Goal: Task Accomplishment & Management: Manage account settings

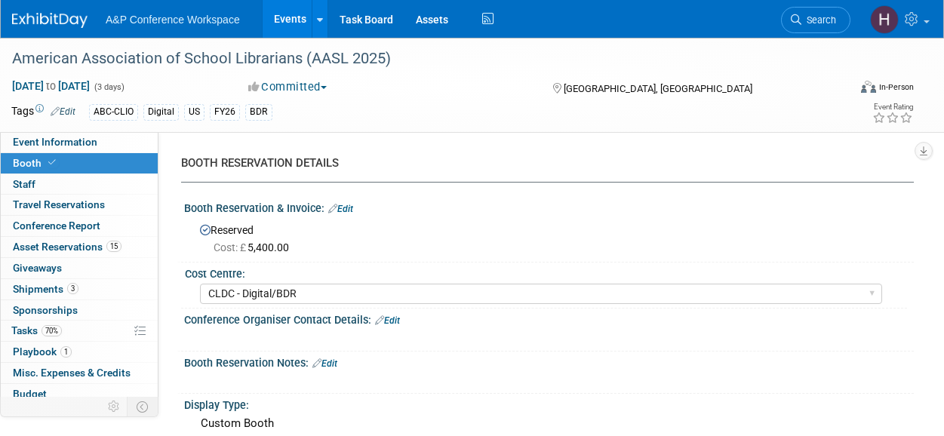
select select "CLDC - Digital/BDR"
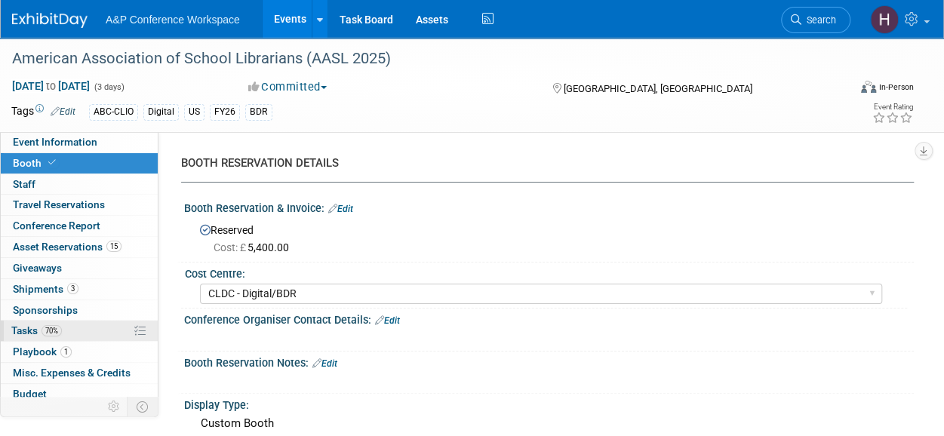
click at [71, 323] on link "70% Tasks 70%" at bounding box center [79, 331] width 157 height 20
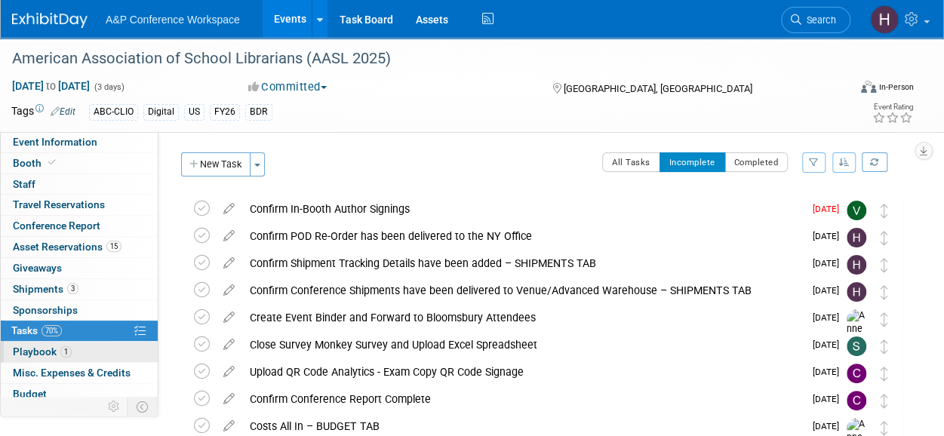
click at [101, 351] on link "1 Playbook 1" at bounding box center [79, 352] width 157 height 20
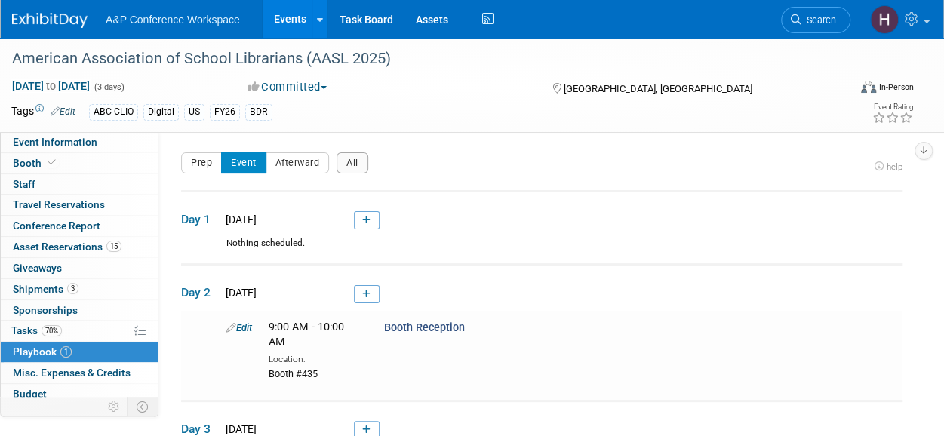
scroll to position [66, 0]
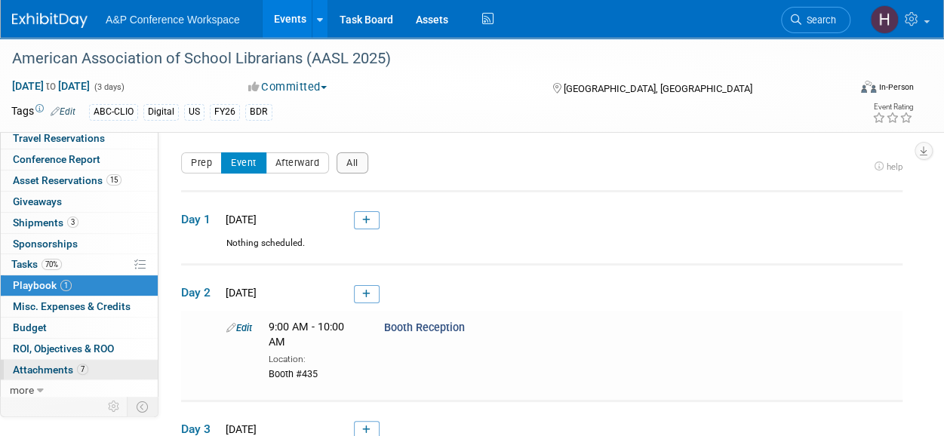
click at [74, 364] on span "Attachments 7" at bounding box center [50, 370] width 75 height 12
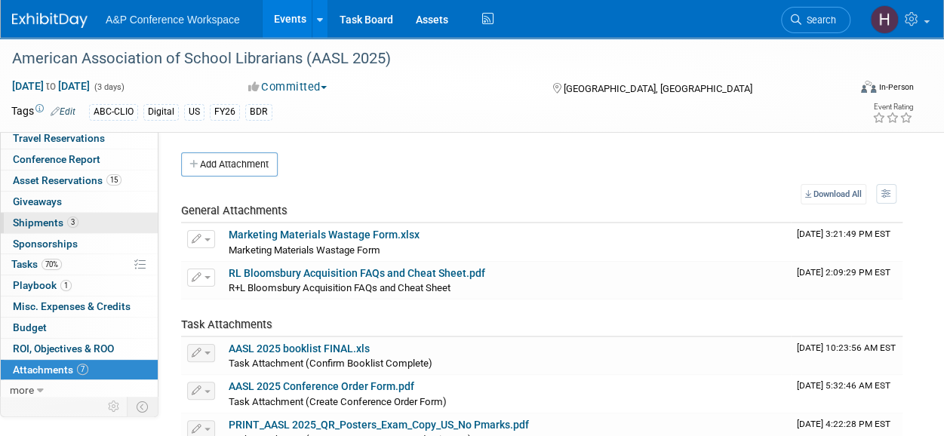
scroll to position [0, 0]
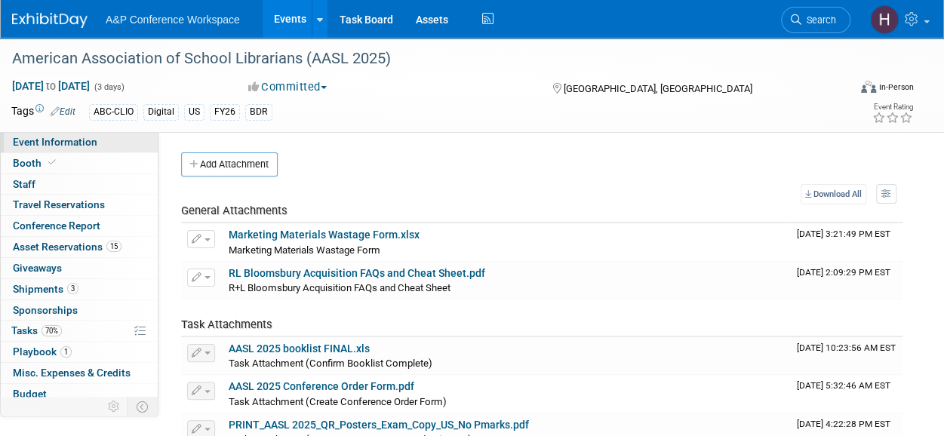
click at [89, 141] on span "Event Information" at bounding box center [55, 142] width 84 height 12
select select "Biennial"
select select "Level 1"
select select "In-Person Booth"
select select "Schools"
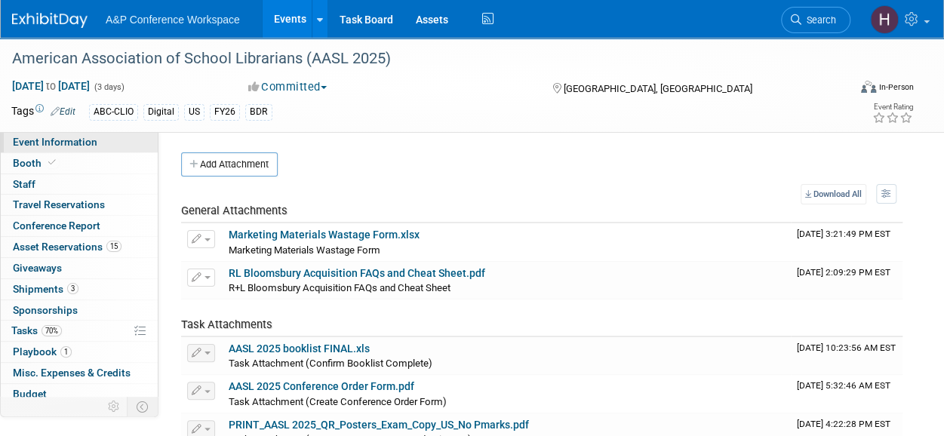
select select "Bloomsbury Digital Resources"
select select "Anne Weston"
select select "Mark Strong"
select select "[PERSON_NAME]"
select select "BDR Product Awareness and Trial Generation​"
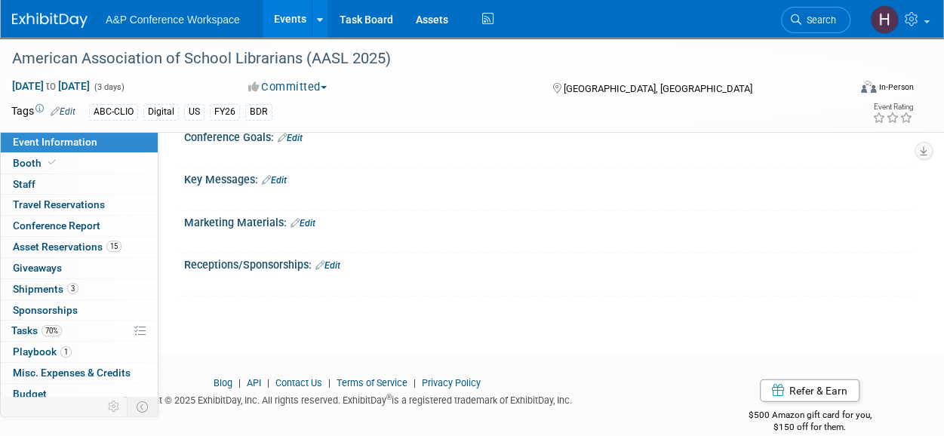
scroll to position [1776, 0]
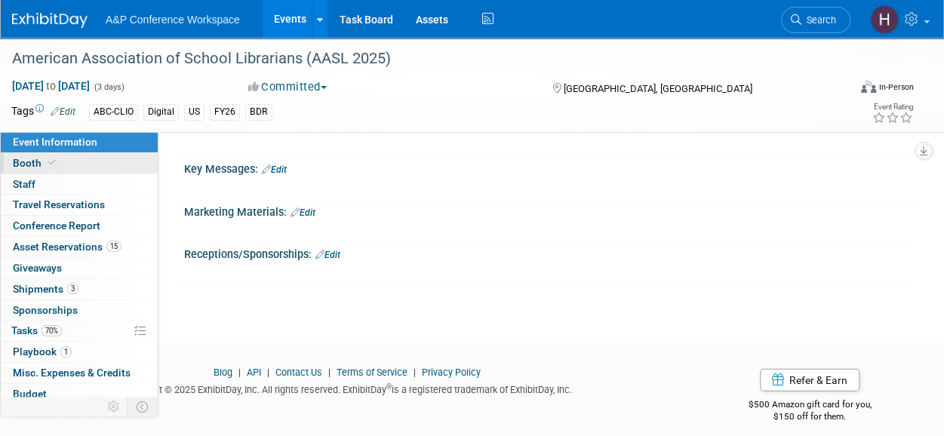
click at [100, 168] on link "Booth" at bounding box center [79, 163] width 157 height 20
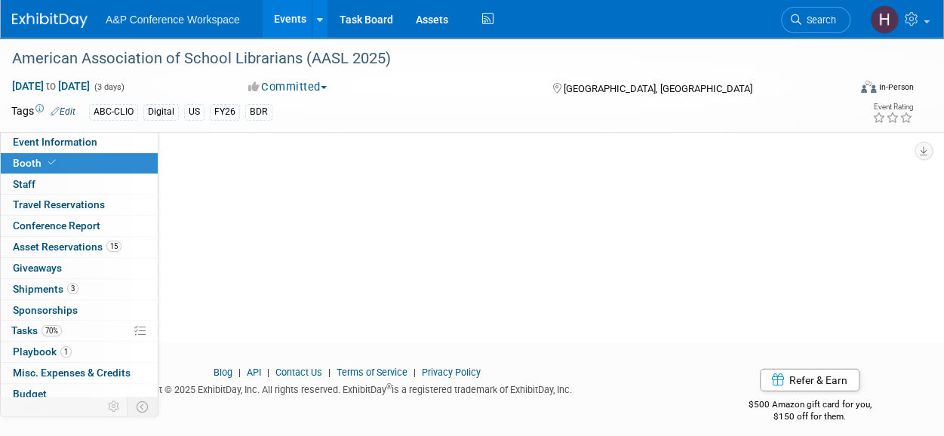
scroll to position [0, 0]
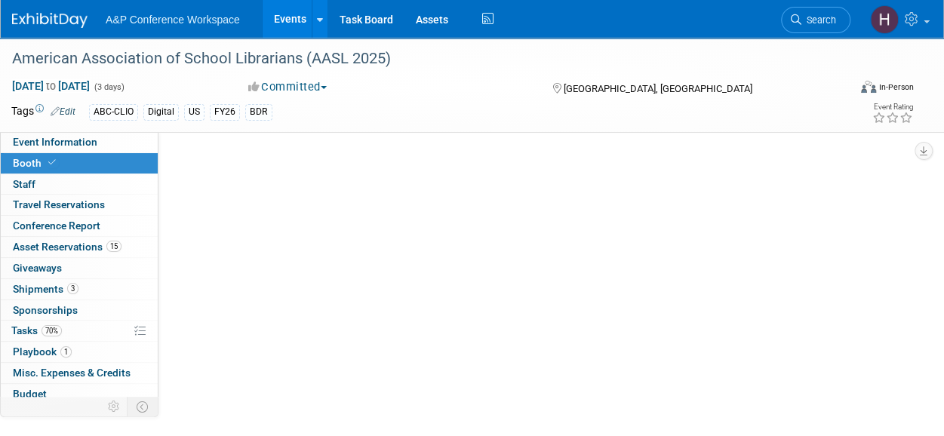
select select "CLDC - Digital/BDR"
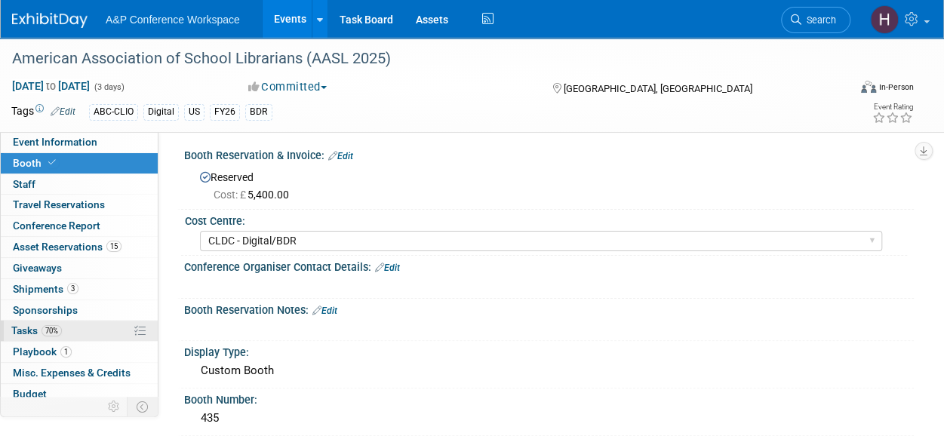
scroll to position [66, 0]
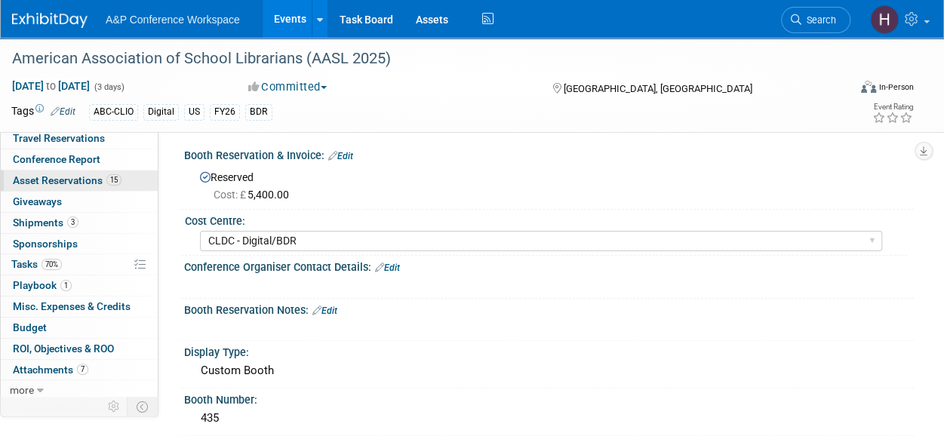
click at [63, 174] on span "Asset Reservations 15" at bounding box center [67, 180] width 109 height 12
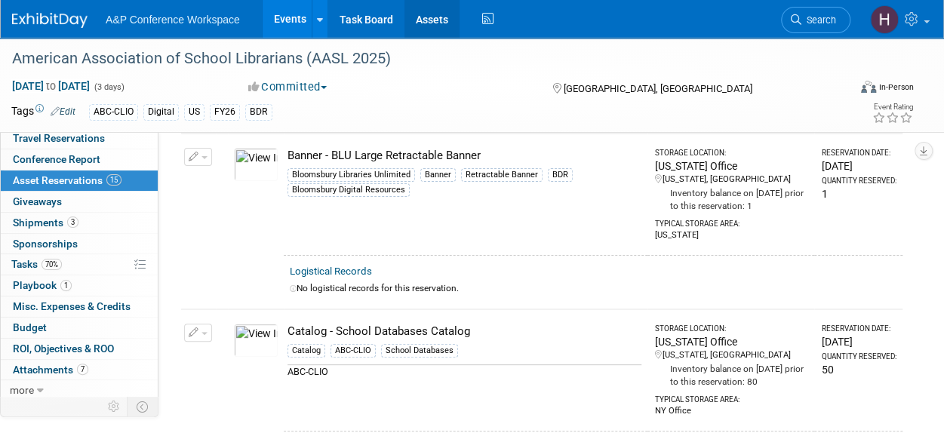
scroll to position [0, 0]
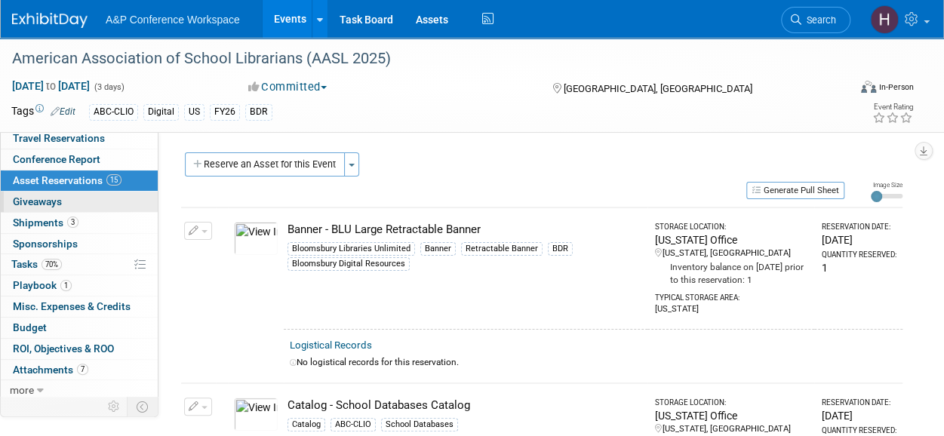
click at [77, 199] on link "0 Giveaways 0" at bounding box center [79, 202] width 157 height 20
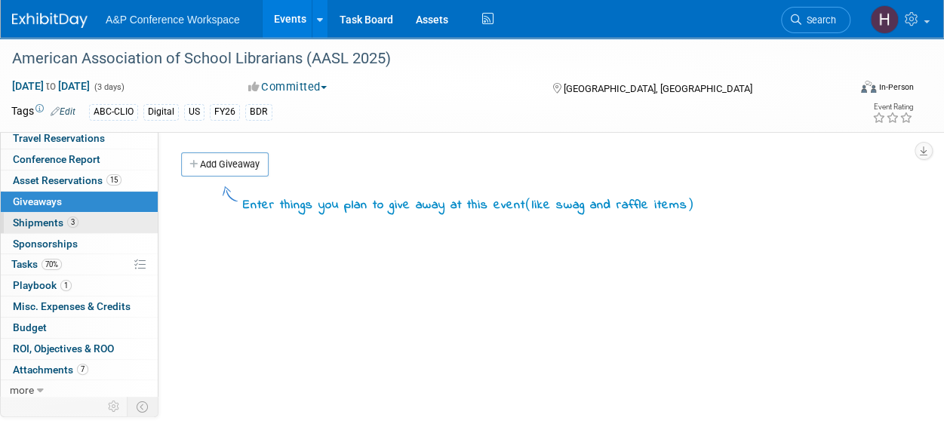
click at [77, 216] on link "3 Shipments 3" at bounding box center [79, 223] width 157 height 20
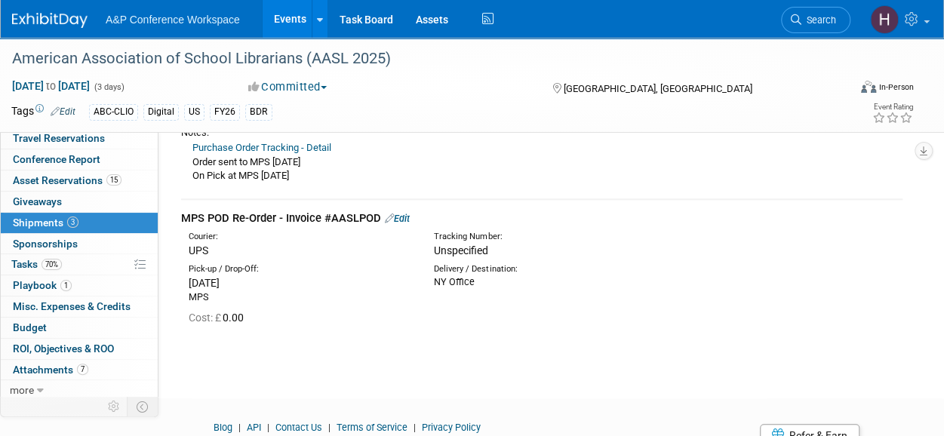
scroll to position [629, 0]
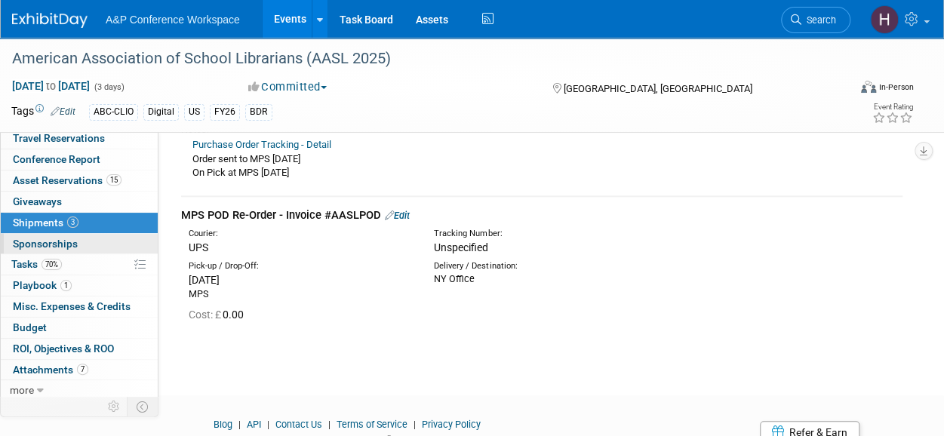
click at [87, 234] on link "0 Sponsorships 0" at bounding box center [79, 244] width 157 height 20
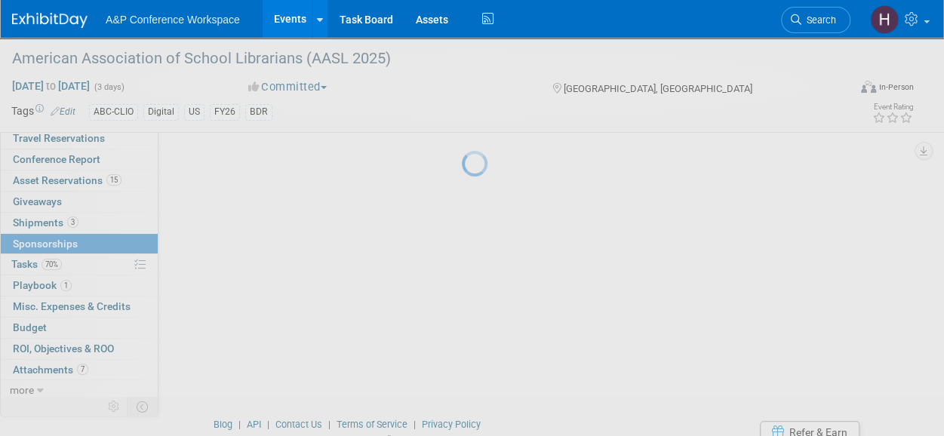
scroll to position [0, 0]
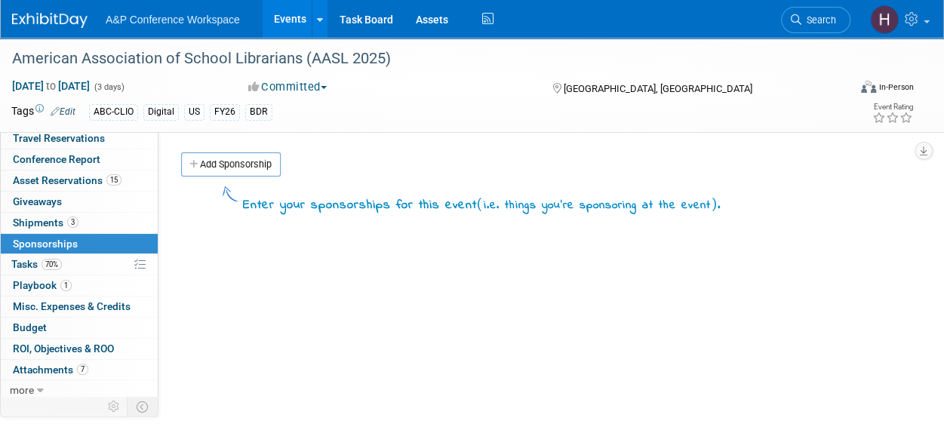
click at [81, 242] on link "0 Sponsorships 0" at bounding box center [79, 244] width 157 height 20
click at [78, 256] on link "70% Tasks 70%" at bounding box center [79, 264] width 157 height 20
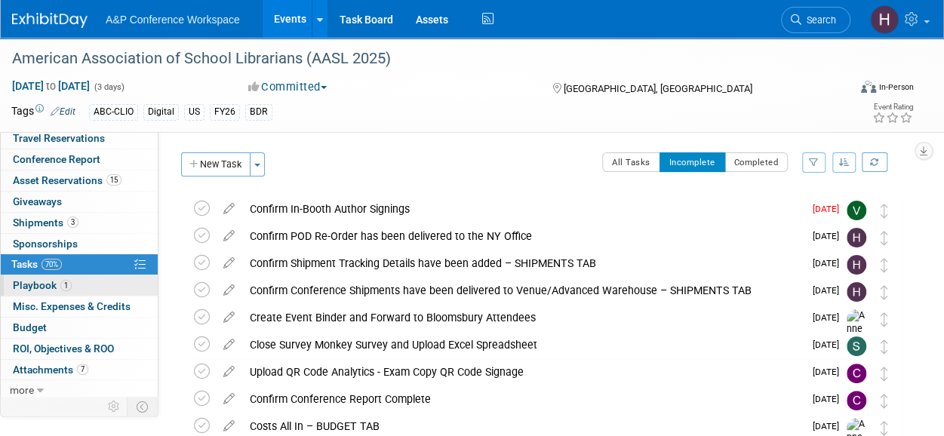
click at [78, 279] on link "1 Playbook 1" at bounding box center [79, 285] width 157 height 20
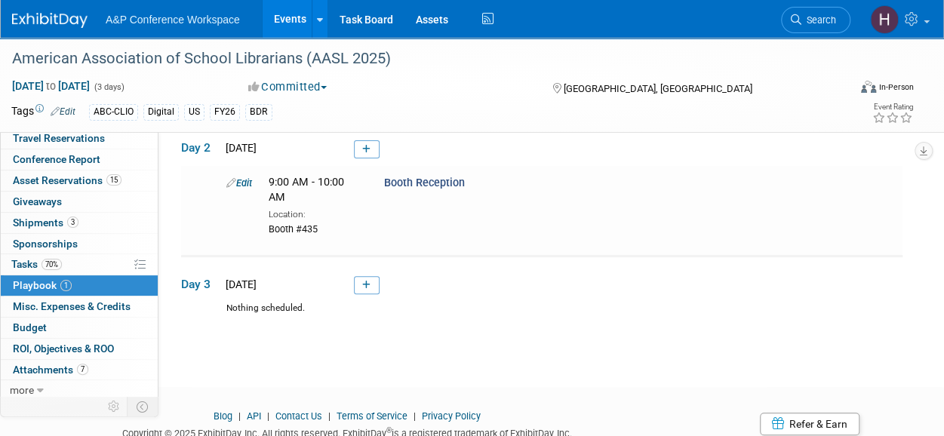
scroll to position [199, 0]
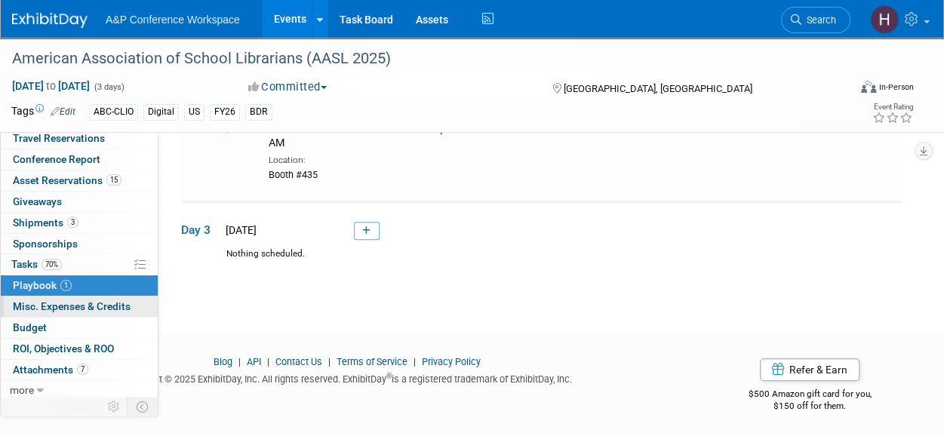
click at [64, 300] on span "Misc. Expenses & Credits 0" at bounding box center [72, 306] width 118 height 12
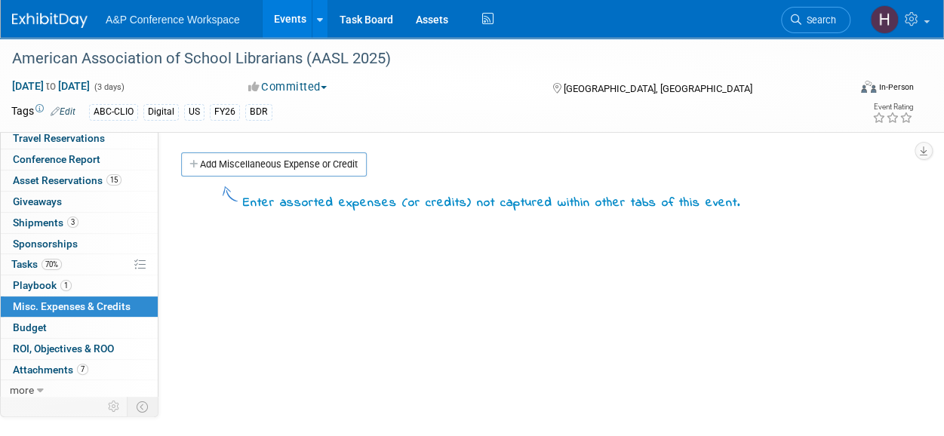
click at [63, 311] on link "0 Misc. Expenses & Credits 0" at bounding box center [79, 306] width 157 height 20
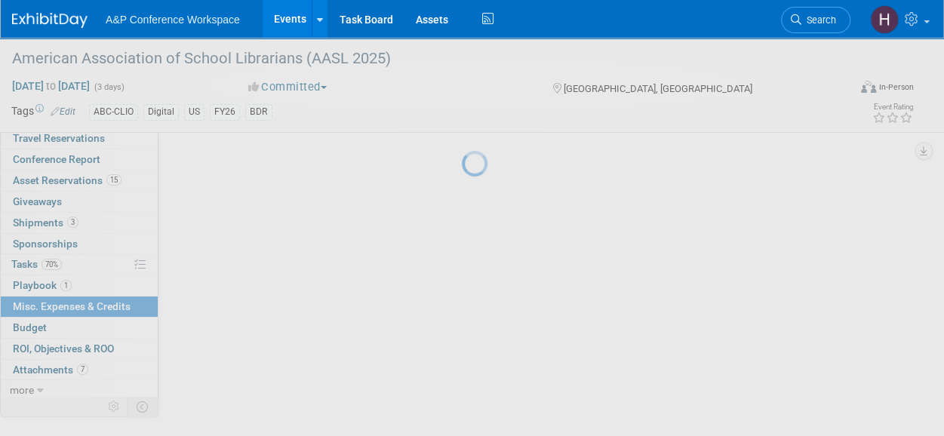
click at [462, 311] on div at bounding box center [472, 218] width 21 height 436
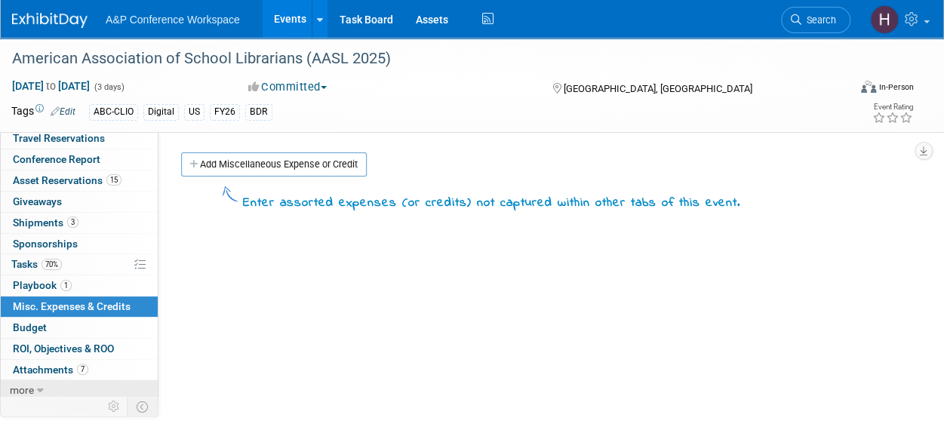
click at [63, 380] on link "more" at bounding box center [79, 390] width 157 height 20
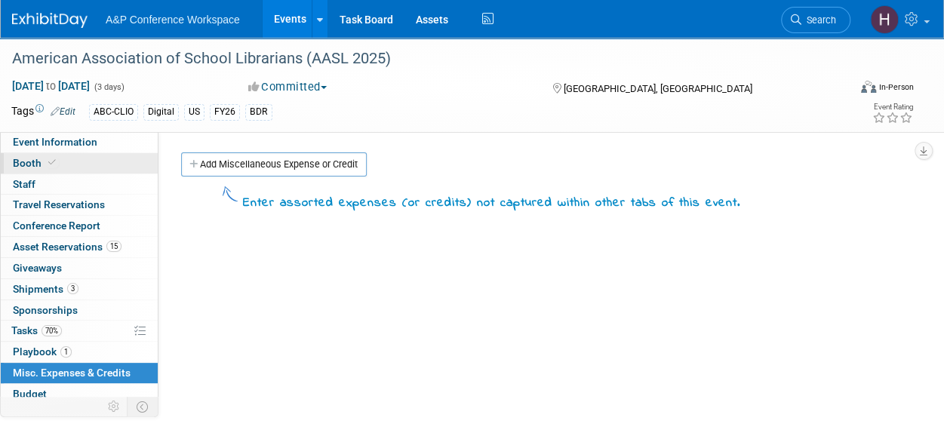
click at [43, 166] on span "Booth" at bounding box center [36, 163] width 46 height 12
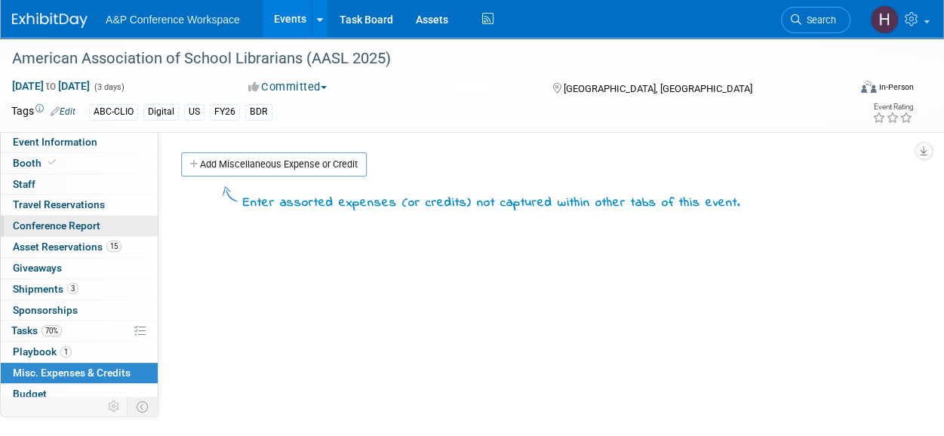
select select "CLDC - Digital/BDR"
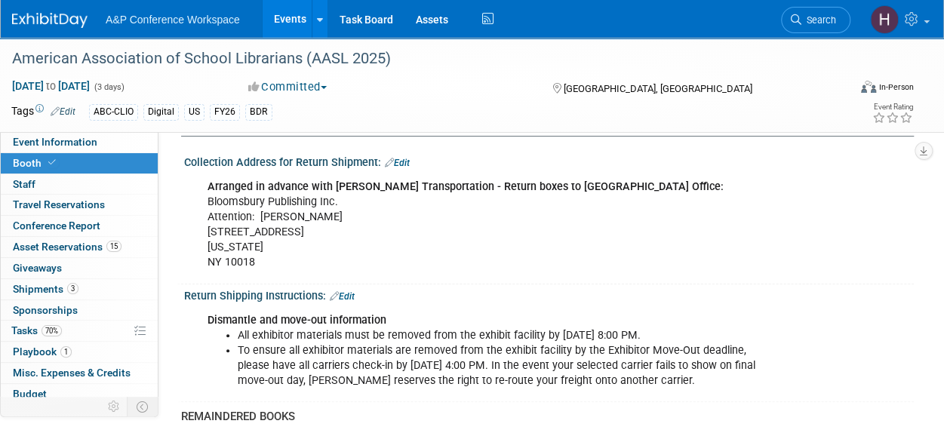
scroll to position [2895, 0]
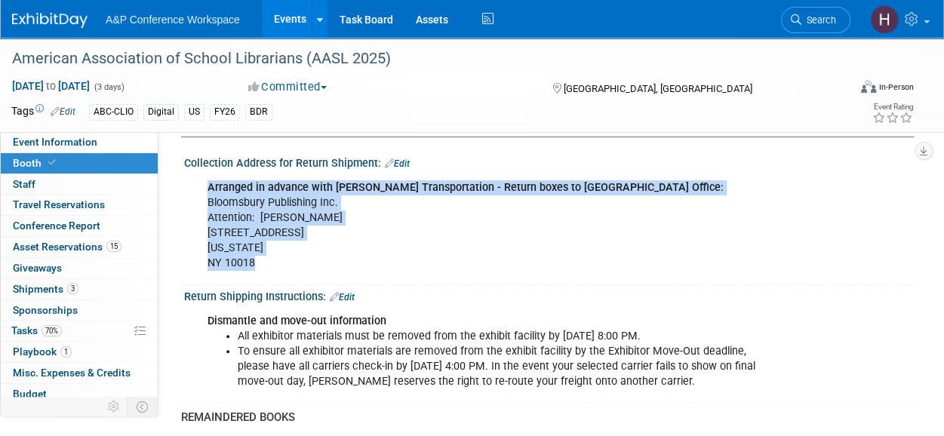
drag, startPoint x: 259, startPoint y: 268, endPoint x: 201, endPoint y: 191, distance: 97.0
click at [201, 191] on div "Arranged in advance with Freeman Transportation - Return boxes to NY Office: Bl…" at bounding box center [483, 226] width 572 height 106
click at [211, 209] on div "Arranged in advance with Freeman Transportation - Return boxes to NY Office: Bl…" at bounding box center [483, 226] width 572 height 106
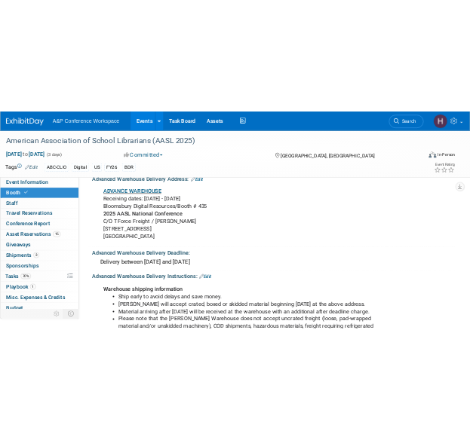
scroll to position [2212, 0]
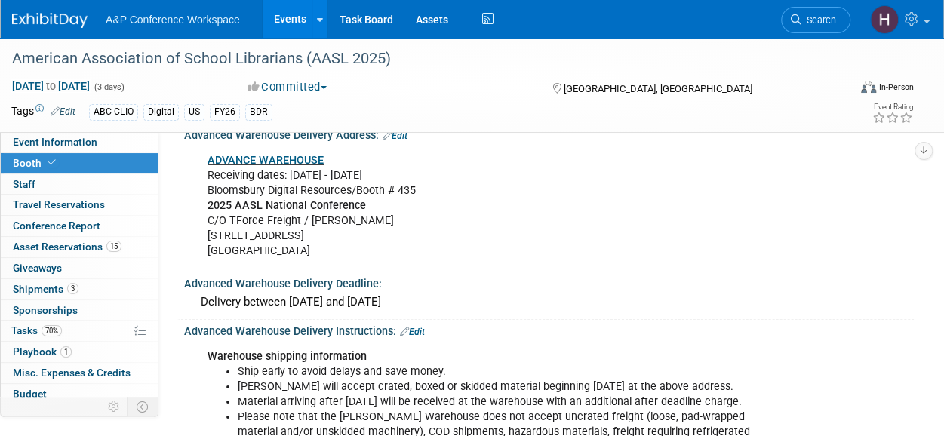
drag, startPoint x: 207, startPoint y: 166, endPoint x: 313, endPoint y: 249, distance: 134.9
click at [313, 249] on div "ADVANCE WAREHOUSE Receiving dates: Sep 15 - Oct 8 Bloomsbury Digital Resources/…" at bounding box center [483, 206] width 572 height 121
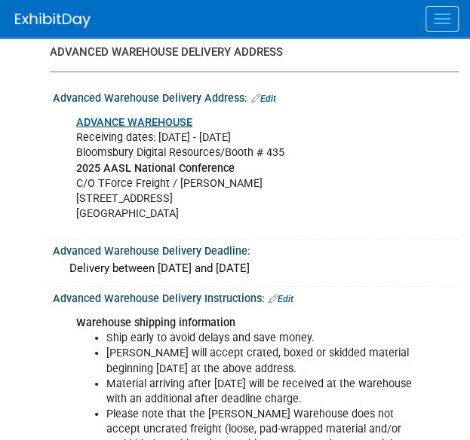
scroll to position [2429, 0]
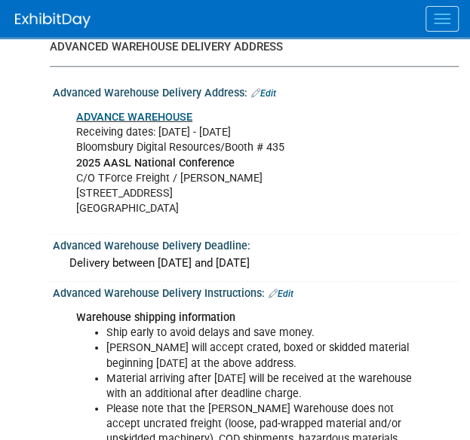
click at [228, 157] on b "2025 AASL National Conference" at bounding box center [155, 163] width 158 height 13
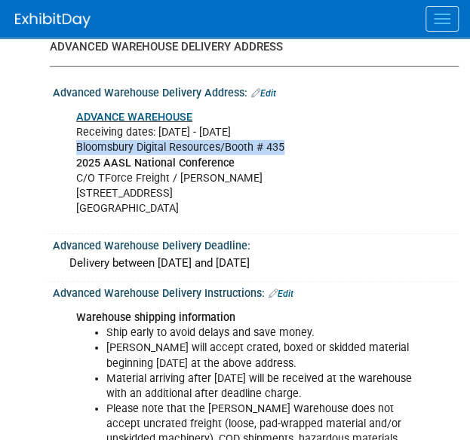
drag, startPoint x: 287, startPoint y: 143, endPoint x: 68, endPoint y: 138, distance: 218.8
click at [68, 138] on div "ADVANCE WAREHOUSE Receiving dates: Sep 15 - Oct 8 Bloomsbury Digital Resources/…" at bounding box center [248, 163] width 365 height 121
copy div "Bloomsbury Digital Resources/Booth # 435"
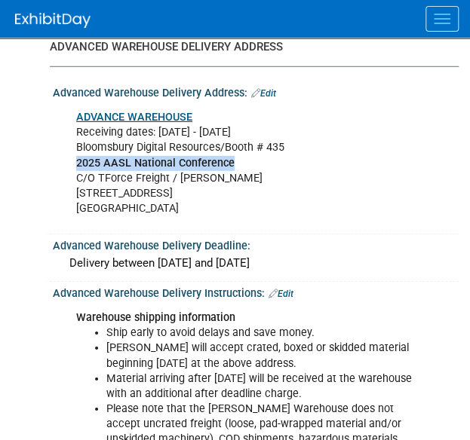
drag, startPoint x: 232, startPoint y: 156, endPoint x: 76, endPoint y: 155, distance: 155.4
click at [76, 157] on b "2025 AASL National Conference" at bounding box center [155, 163] width 158 height 13
copy b "2025 AASL National Conference"
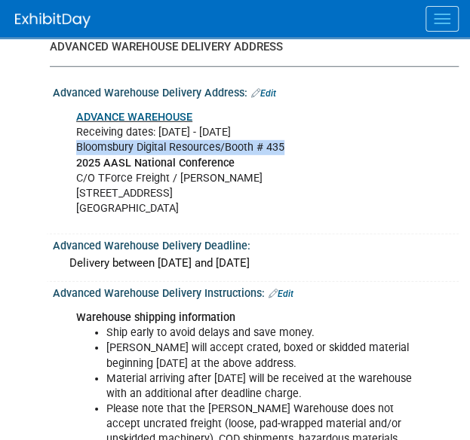
drag, startPoint x: 286, startPoint y: 140, endPoint x: 75, endPoint y: 133, distance: 210.5
click at [75, 133] on div "ADVANCE WAREHOUSE Receiving dates: Sep 15 - Oct 8 Bloomsbury Digital Resources/…" at bounding box center [248, 163] width 365 height 121
copy div "Bloomsbury Digital Resources/Booth # 435"
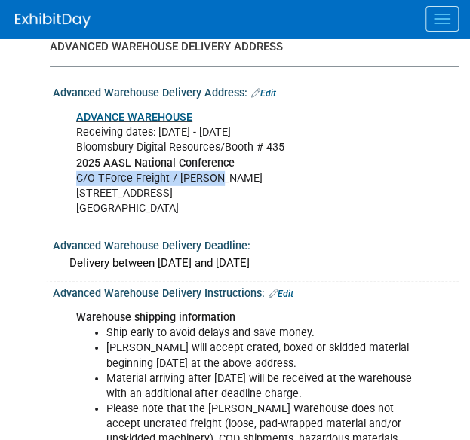
drag, startPoint x: 223, startPoint y: 170, endPoint x: 71, endPoint y: 171, distance: 152.4
click at [71, 171] on div "ADVANCE WAREHOUSE Receiving dates: Sep 15 - Oct 8 Bloomsbury Digital Resources/…" at bounding box center [248, 163] width 365 height 121
copy div "C/O TForce Freight / Freeman"
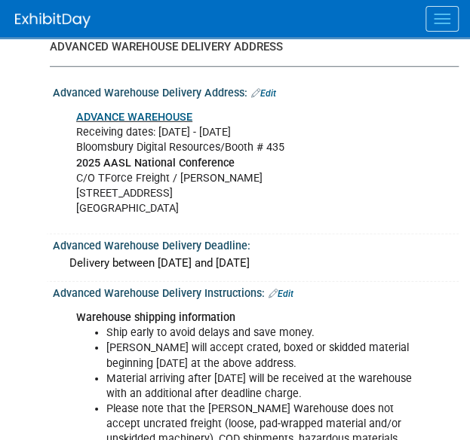
drag, startPoint x: 142, startPoint y: 183, endPoint x: 70, endPoint y: 182, distance: 71.7
drag, startPoint x: 70, startPoint y: 182, endPoint x: 53, endPoint y: 184, distance: 17.5
click at [53, 184] on div "Advanced Warehouse Delivery Address: Edit ADVANCE WAREHOUSE Receiving dates: Se…" at bounding box center [252, 157] width 413 height 153
click at [119, 175] on div "ADVANCE WAREHOUSE Receiving dates: Sep 15 - Oct 8 Bloomsbury Digital Resources/…" at bounding box center [248, 163] width 365 height 121
drag, startPoint x: 140, startPoint y: 183, endPoint x: 76, endPoint y: 189, distance: 63.6
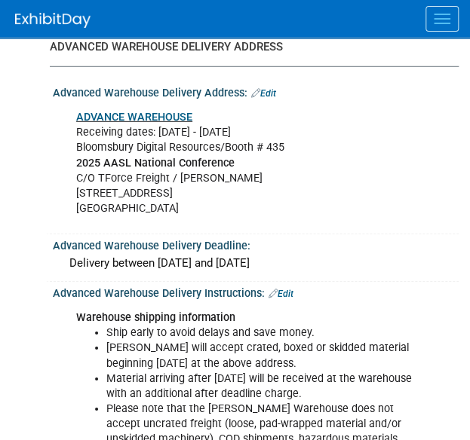
click at [72, 186] on div "ADVANCE WAREHOUSE Receiving dates: Sep 15 - Oct 8 Bloomsbury Digital Resources/…" at bounding box center [248, 163] width 365 height 121
drag, startPoint x: 77, startPoint y: 185, endPoint x: 161, endPoint y: 193, distance: 84.1
click at [161, 193] on div "ADVANCE WAREHOUSE Receiving dates: Sep 15 - Oct 8 Bloomsbury Digital Resources/…" at bounding box center [248, 163] width 365 height 121
copy div "8500 Hall St"
drag, startPoint x: 168, startPoint y: 198, endPoint x: 142, endPoint y: 199, distance: 26.4
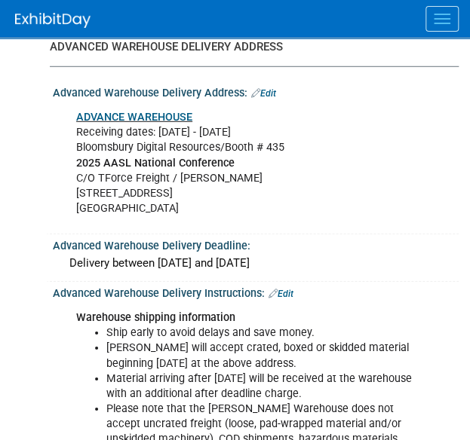
click at [137, 199] on div "ADVANCE WAREHOUSE Receiving dates: Sep 15 - Oct 8 Bloomsbury Digital Resources/…" at bounding box center [248, 163] width 365 height 121
drag, startPoint x: 165, startPoint y: 199, endPoint x: 140, endPoint y: 197, distance: 25.7
click at [140, 197] on div "ADVANCE WAREHOUSE Receiving dates: Sep 15 - Oct 8 Bloomsbury Digital Resources/…" at bounding box center [248, 163] width 365 height 121
click at [133, 200] on div "ADVANCE WAREHOUSE Receiving dates: Sep 15 - Oct 8 Bloomsbury Digital Resources/…" at bounding box center [248, 163] width 365 height 121
drag, startPoint x: 139, startPoint y: 199, endPoint x: 167, endPoint y: 198, distance: 28.7
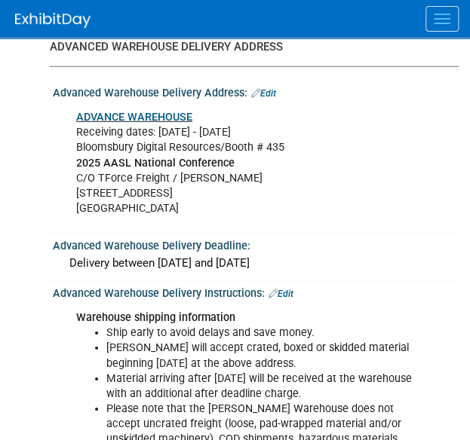
click at [167, 198] on div "ADVANCE WAREHOUSE Receiving dates: Sep 15 - Oct 8 Bloomsbury Digital Resources/…" at bounding box center [248, 163] width 365 height 121
copy div "63147"
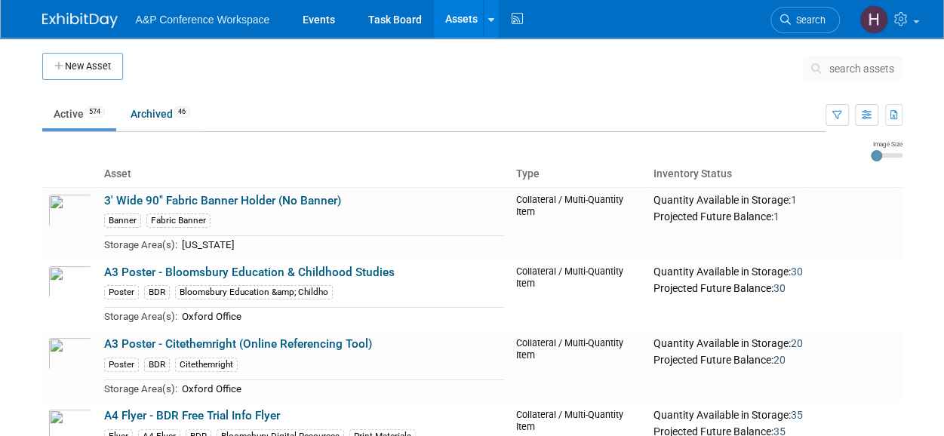
click at [861, 74] on span "search assets" at bounding box center [861, 69] width 65 height 12
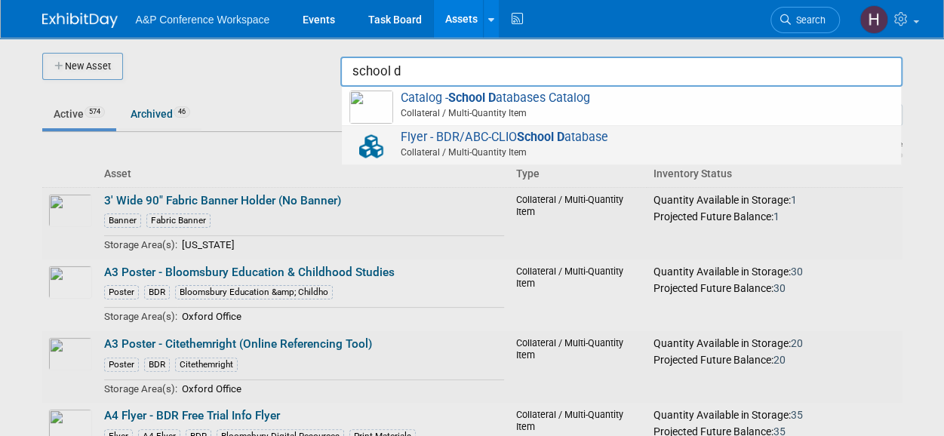
click at [707, 142] on span "Flyer - BDR/ABC-CLIO School D atabase Collateral / Multi-Quantity Item" at bounding box center [621, 145] width 544 height 31
type input "Flyer - BDR/ABC-CLIO School Database"
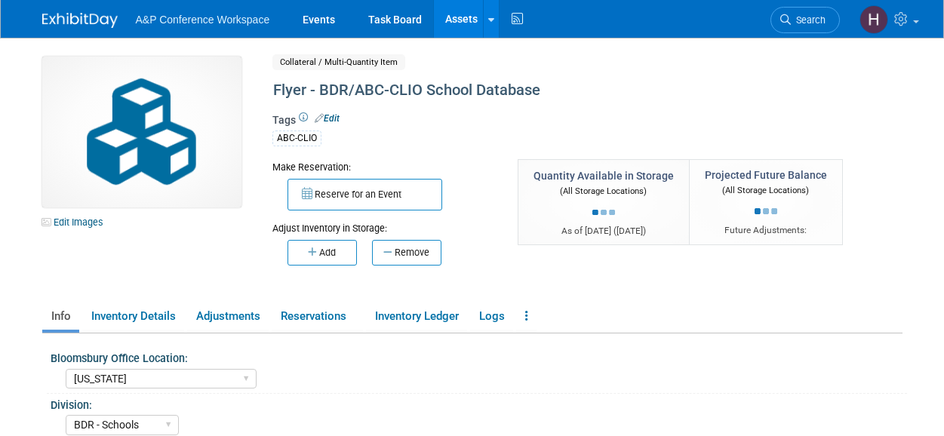
select select "[US_STATE]"
select select "BDR - Schools"
select select "Mark Strong"
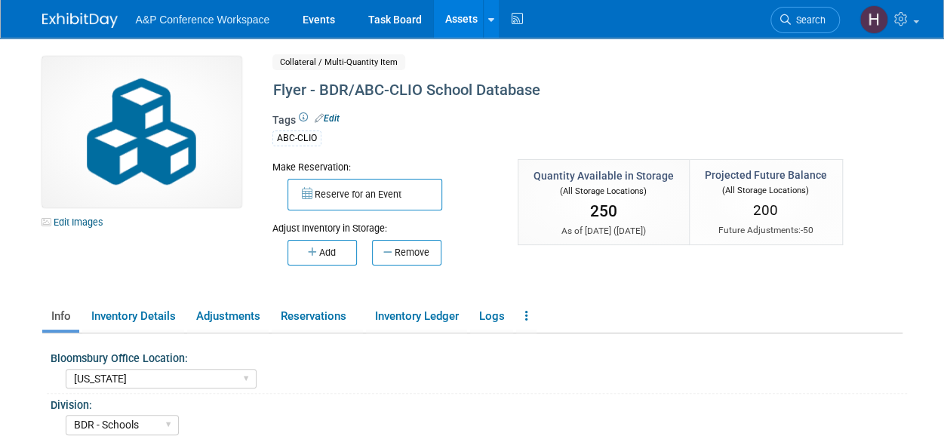
click at [84, 7] on div at bounding box center [89, 14] width 94 height 28
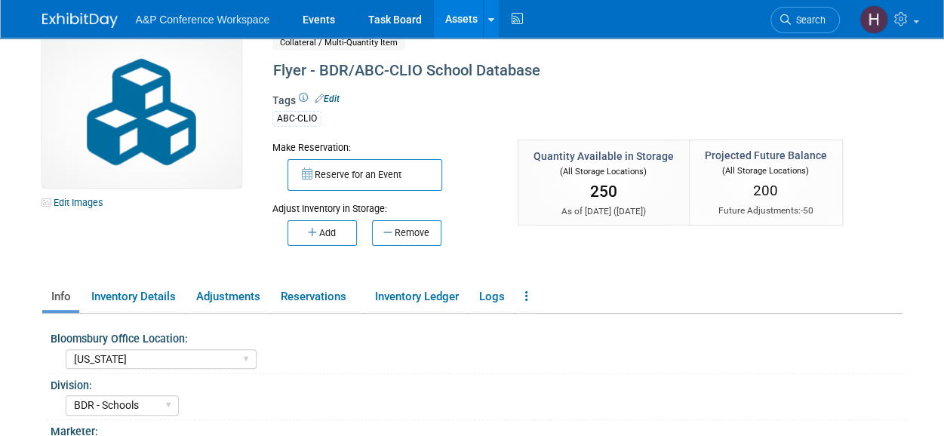
scroll to position [14, 0]
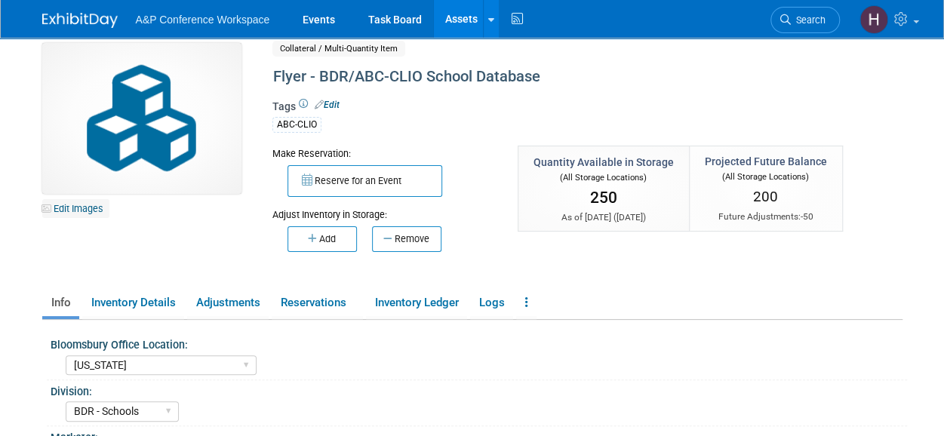
click at [80, 200] on link "Edit Images" at bounding box center [75, 208] width 67 height 19
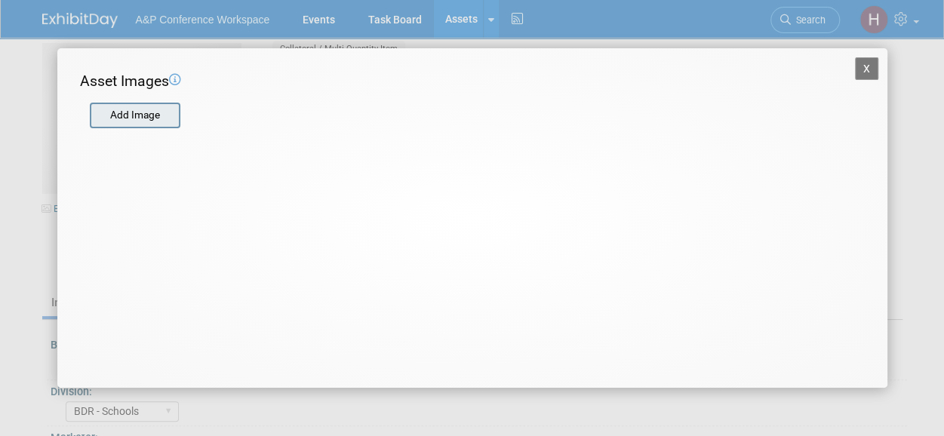
click at [145, 106] on input "file" at bounding box center [89, 115] width 180 height 23
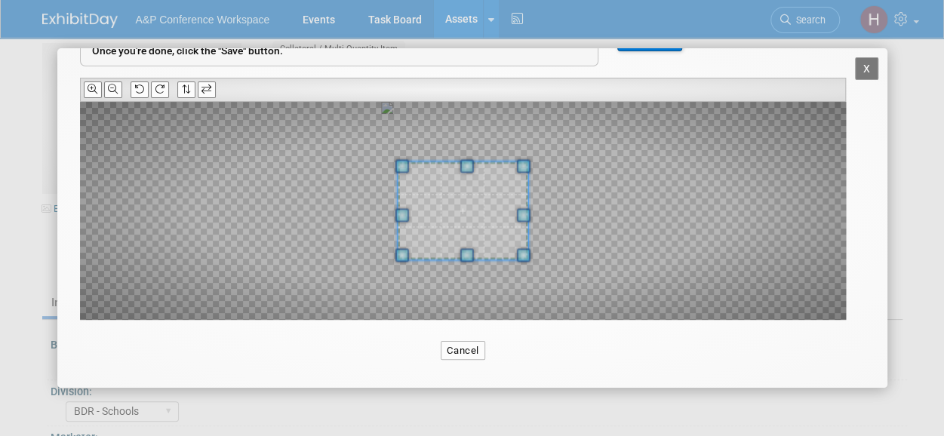
scroll to position [112, 0]
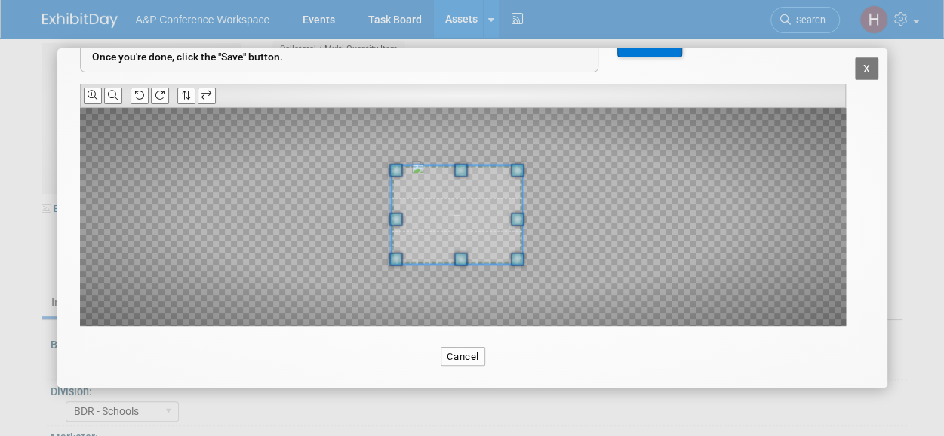
click at [432, 205] on span at bounding box center [456, 214] width 130 height 98
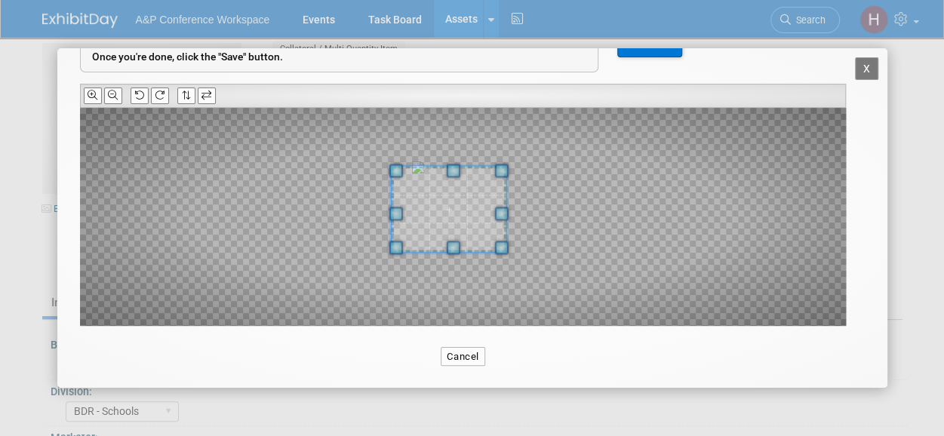
click at [499, 250] on span at bounding box center [502, 248] width 14 height 14
click at [502, 173] on div at bounding box center [463, 217] width 766 height 218
click at [483, 191] on span at bounding box center [449, 212] width 106 height 80
click at [655, 50] on button "Save" at bounding box center [649, 43] width 65 height 30
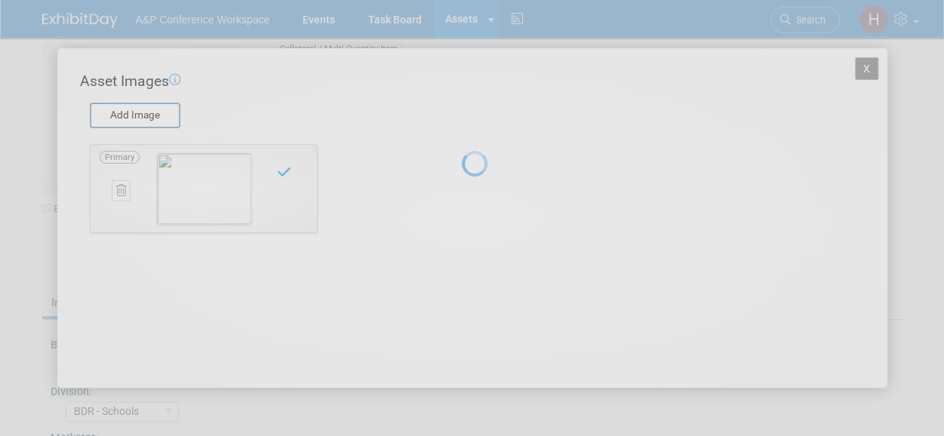
scroll to position [0, 0]
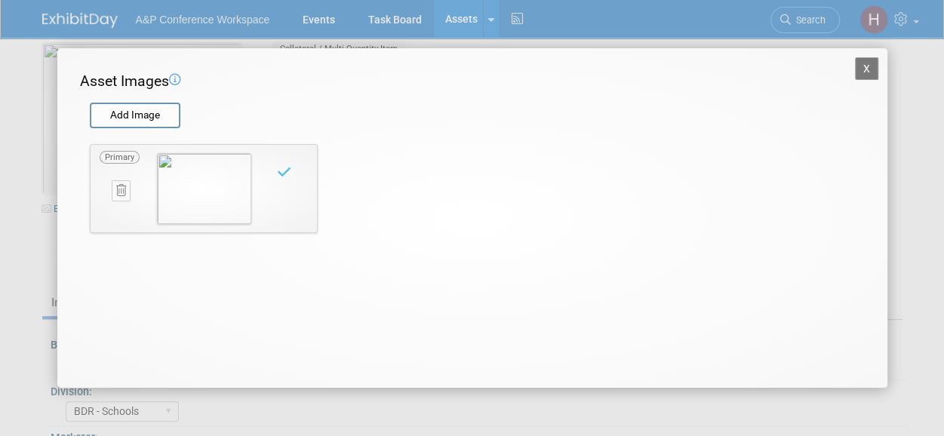
click at [865, 63] on button "X" at bounding box center [867, 68] width 24 height 23
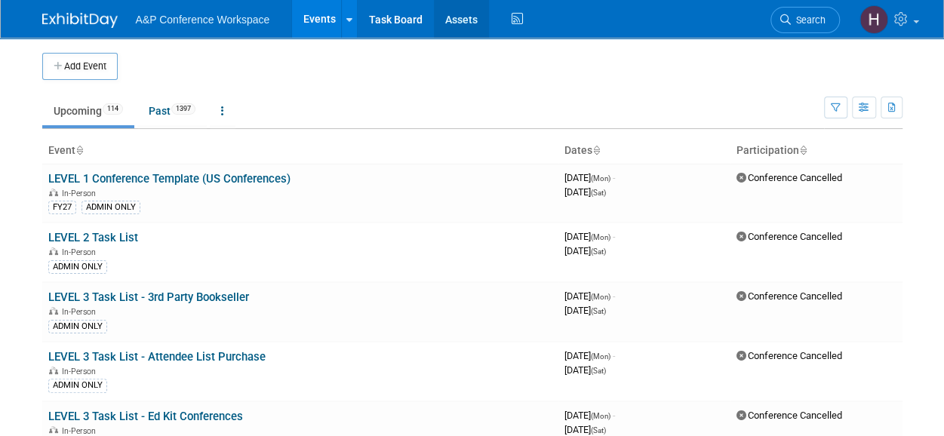
click at [463, 17] on link "Assets" at bounding box center [461, 19] width 55 height 38
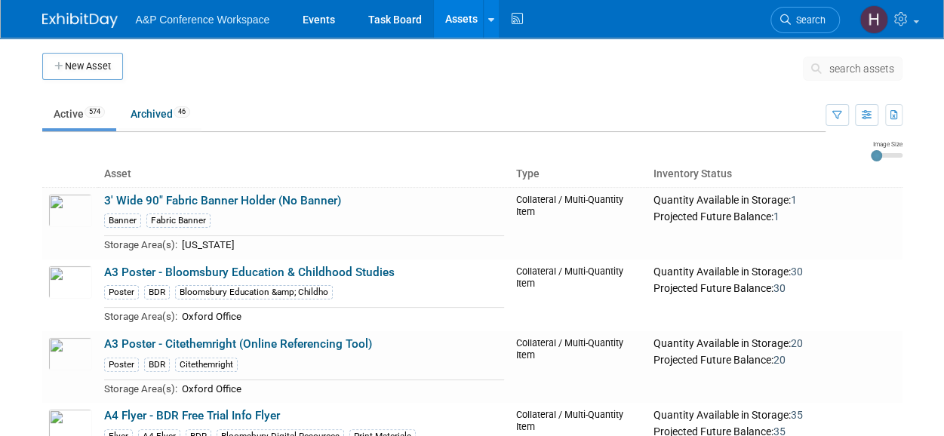
click at [845, 69] on span "search assets" at bounding box center [861, 69] width 65 height 12
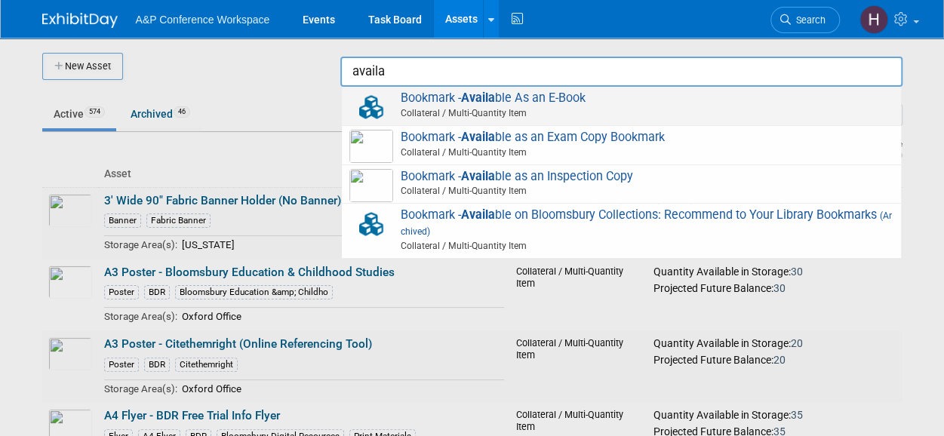
click at [778, 96] on span "Bookmark - Availa ble As an E-Book Collateral / Multi-Quantity Item" at bounding box center [621, 106] width 544 height 31
type input "Bookmark - Available As an E-Book"
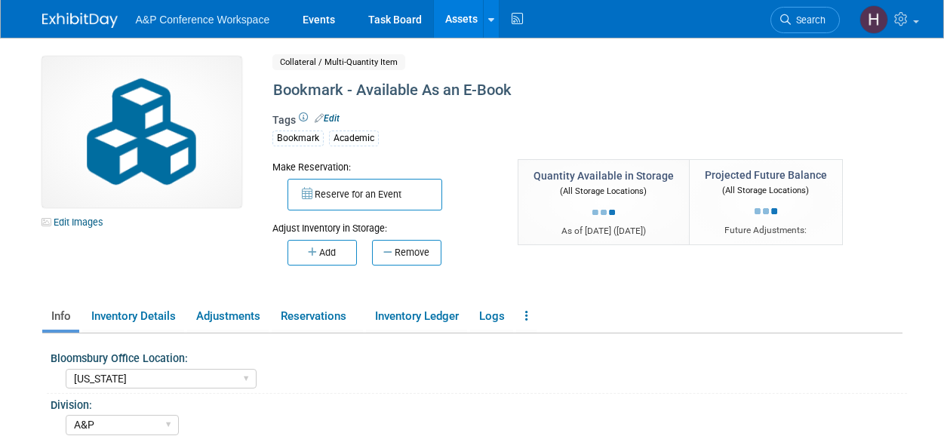
select select "[US_STATE]"
select select "A&P"
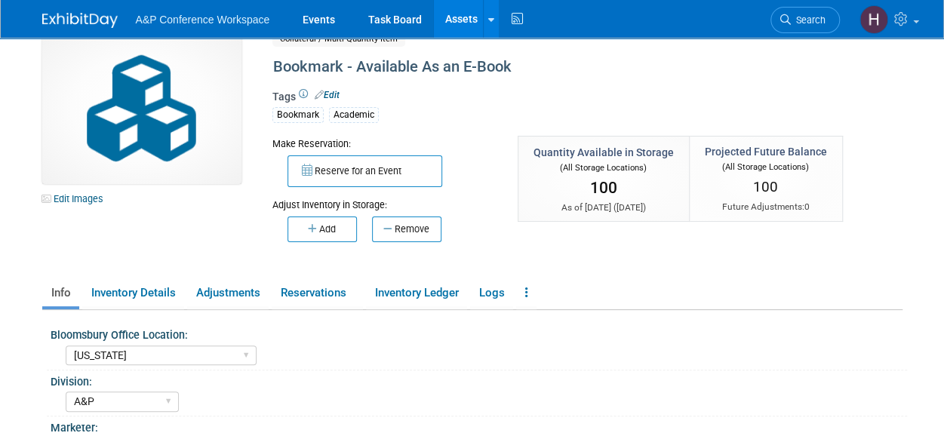
scroll to position [19, 0]
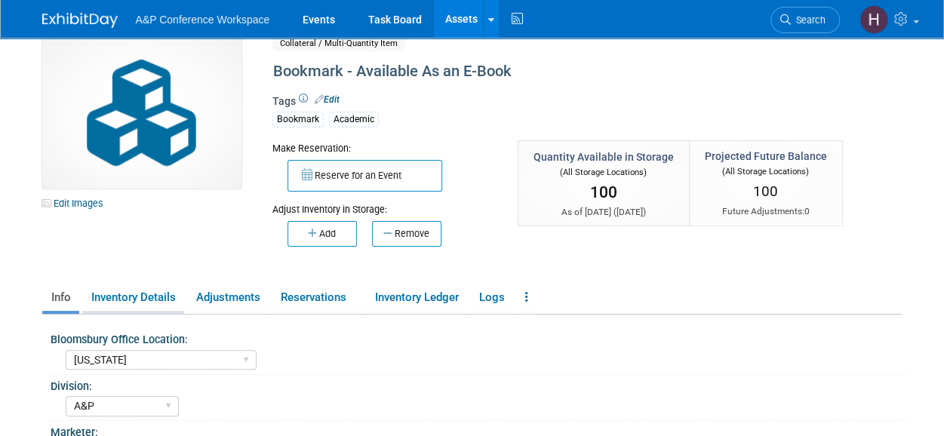
drag, startPoint x: 134, startPoint y: 305, endPoint x: 89, endPoint y: 305, distance: 45.3
click at [91, 302] on link "Inventory Details" at bounding box center [133, 297] width 102 height 26
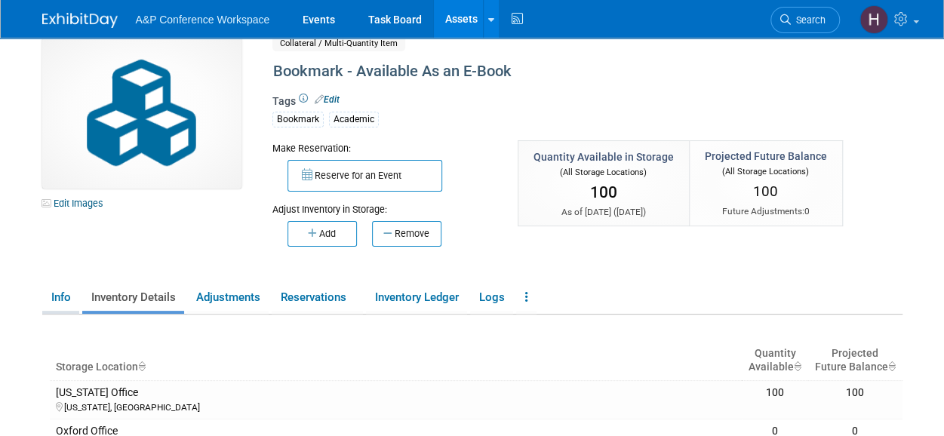
click at [67, 305] on link "Info" at bounding box center [60, 297] width 37 height 26
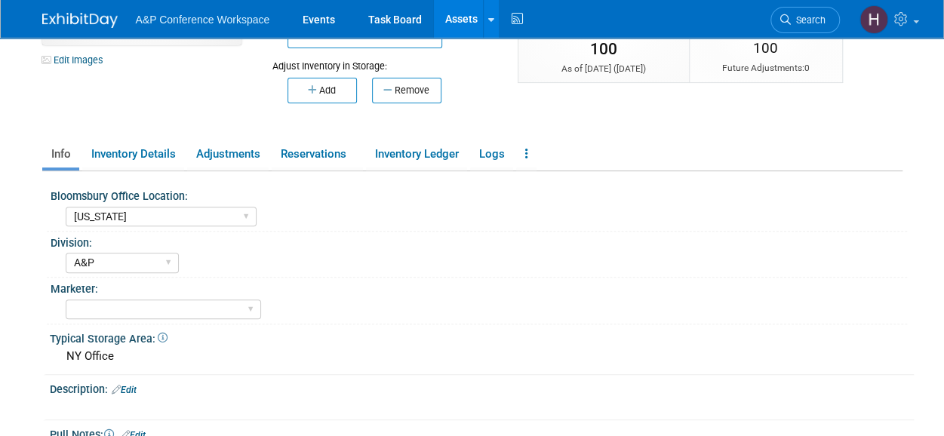
scroll to position [197, 0]
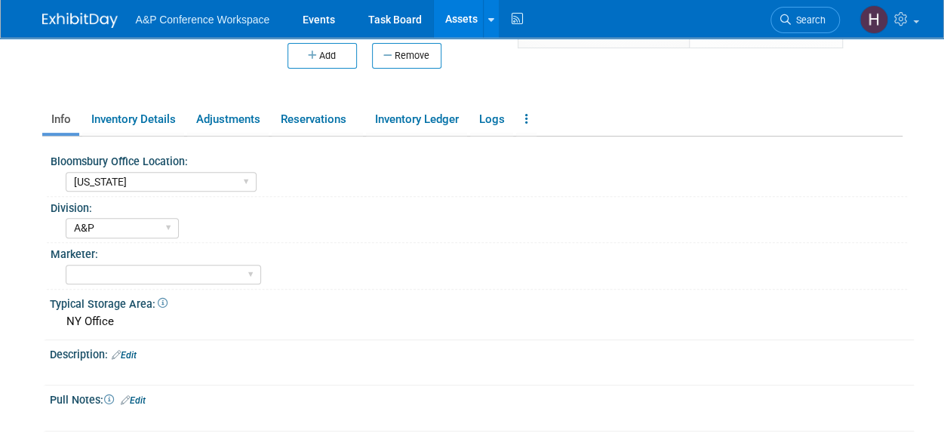
click at [155, 100] on div "Edit Images Collateral / Multi-Quantity Item Shared Bookmark - Available As an …" at bounding box center [472, 146] width 860 height 572
click at [154, 122] on link "Inventory Details" at bounding box center [133, 119] width 102 height 26
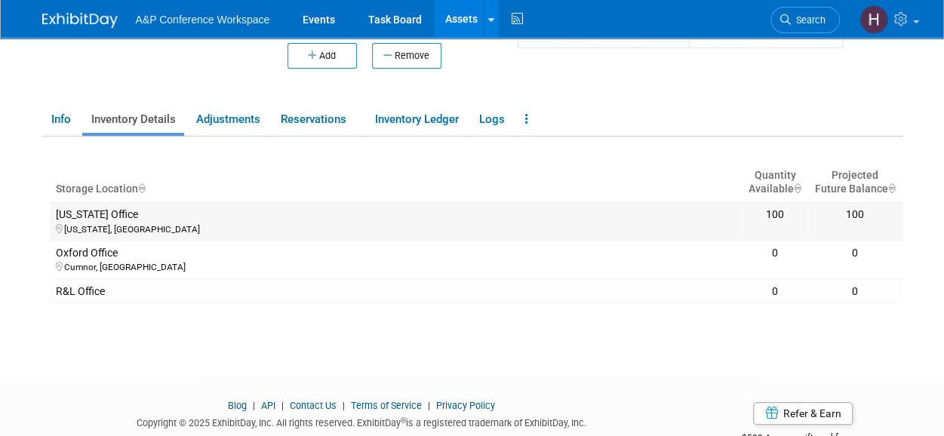
click at [297, 224] on div "[US_STATE], [GEOGRAPHIC_DATA]" at bounding box center [396, 229] width 680 height 14
click at [409, 119] on link "Inventory Ledger" at bounding box center [416, 119] width 101 height 26
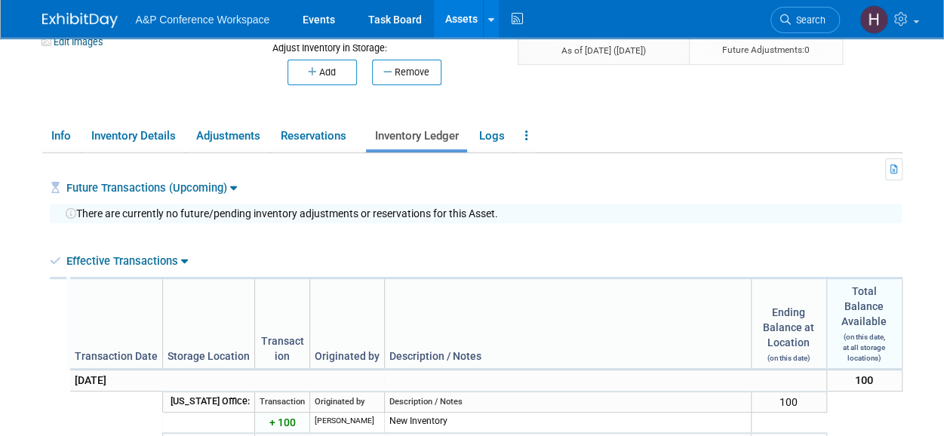
scroll to position [183, 0]
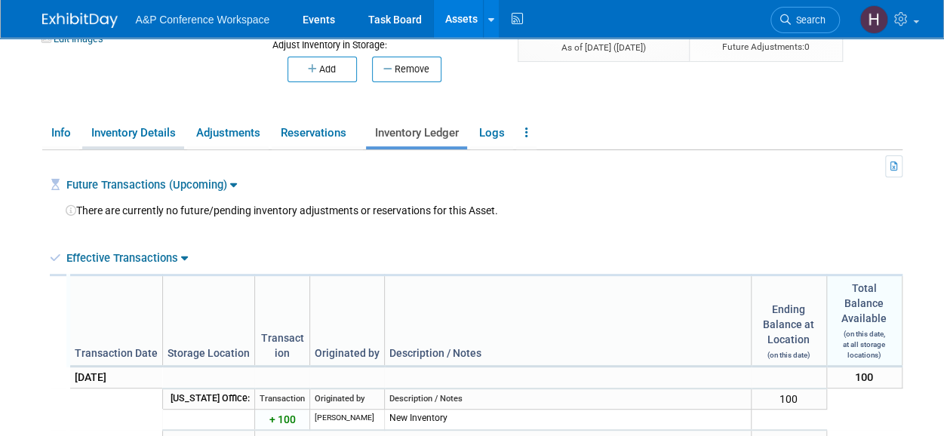
click at [111, 134] on link "Inventory Details" at bounding box center [133, 133] width 102 height 26
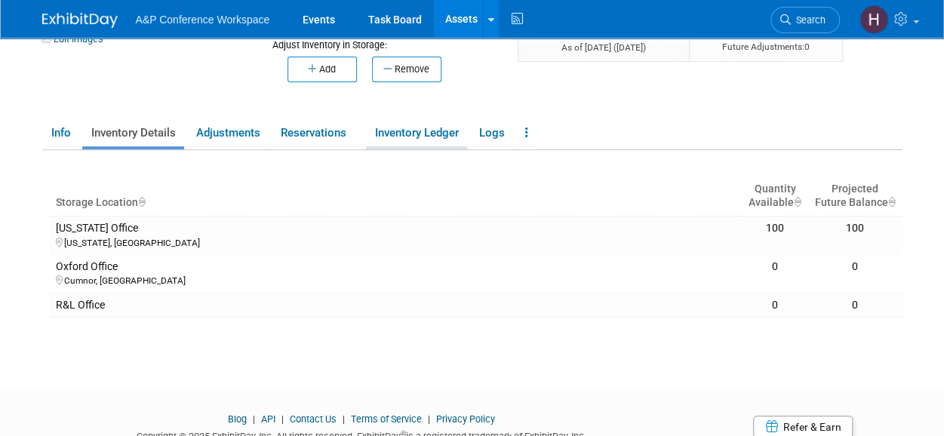
click at [427, 127] on link "Inventory Ledger" at bounding box center [416, 133] width 101 height 26
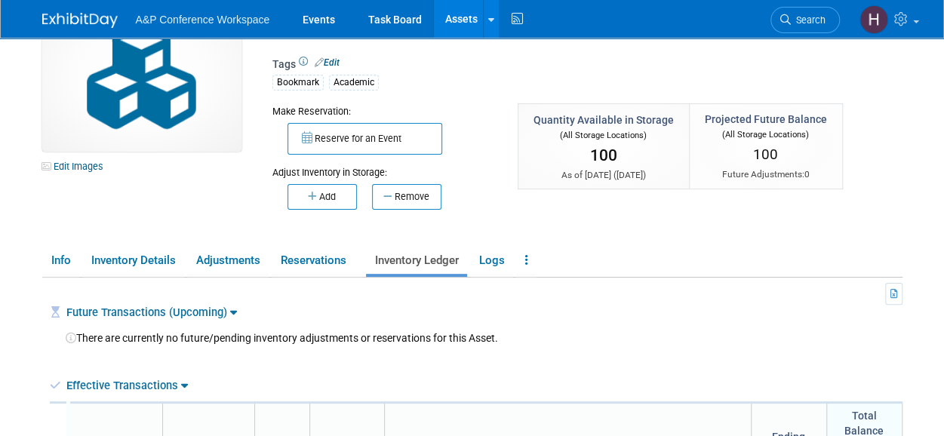
scroll to position [0, 0]
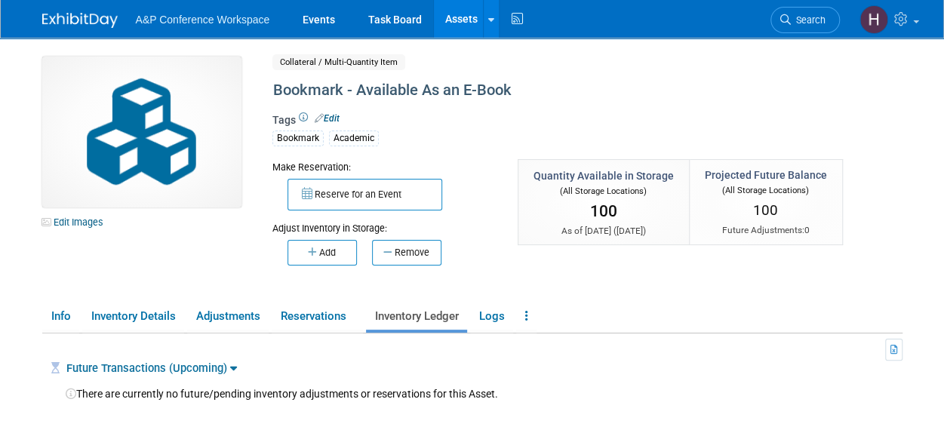
click at [455, 21] on link "Assets" at bounding box center [461, 19] width 55 height 38
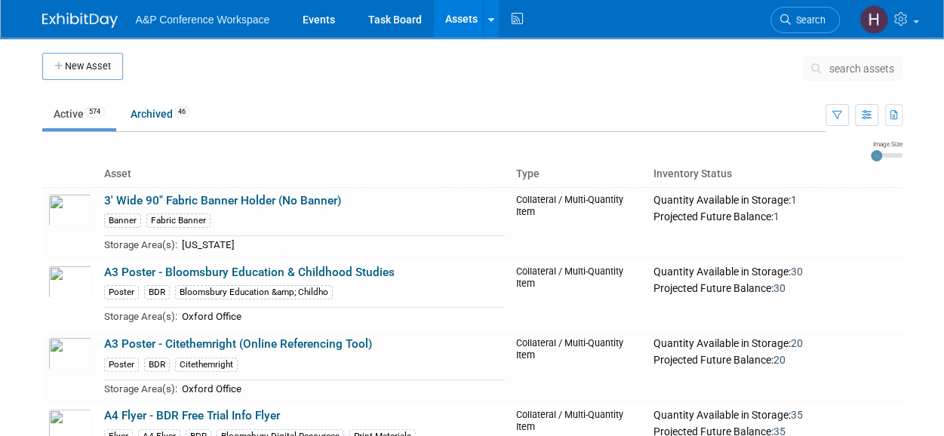
click at [833, 69] on span "search assets" at bounding box center [861, 69] width 65 height 12
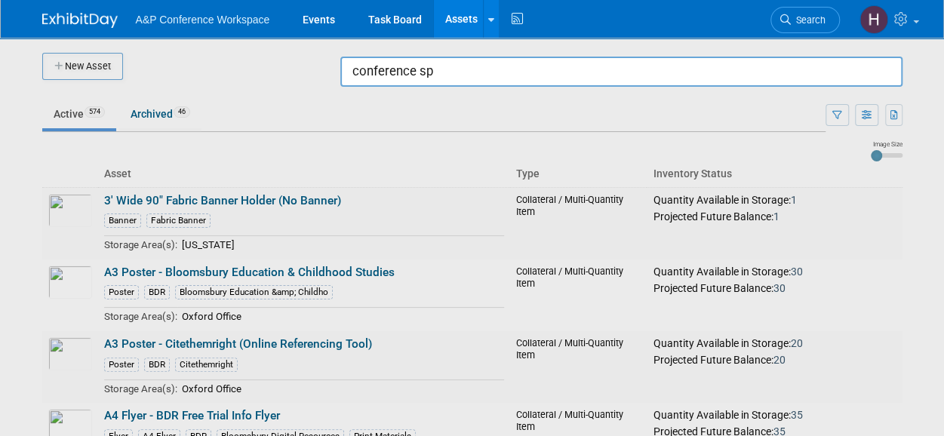
type input "conference sp"
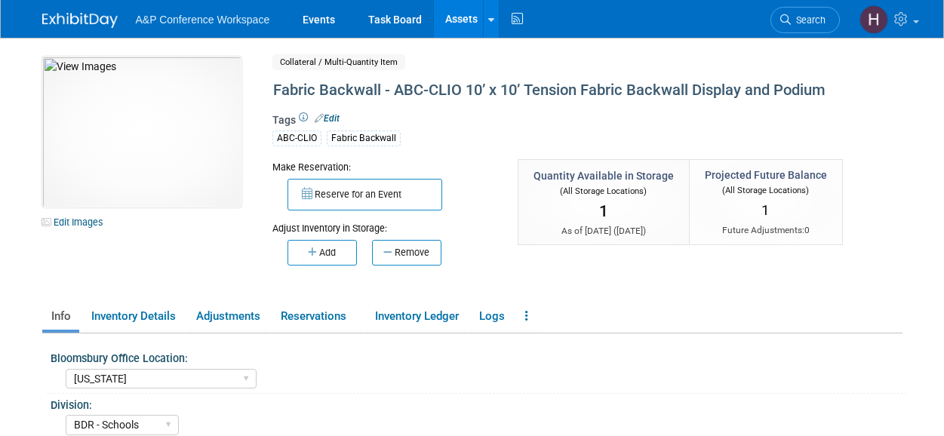
select select "[US_STATE]"
select select "BDR - Schools"
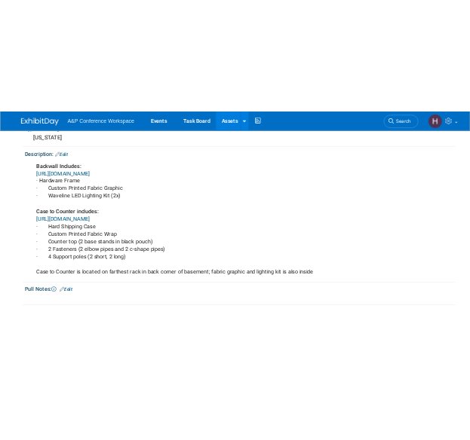
scroll to position [468, 0]
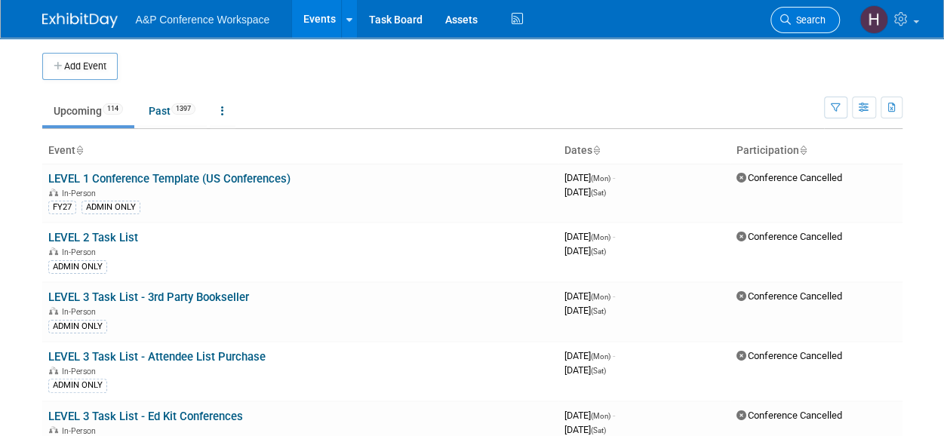
click at [813, 16] on span "Search" at bounding box center [807, 19] width 35 height 11
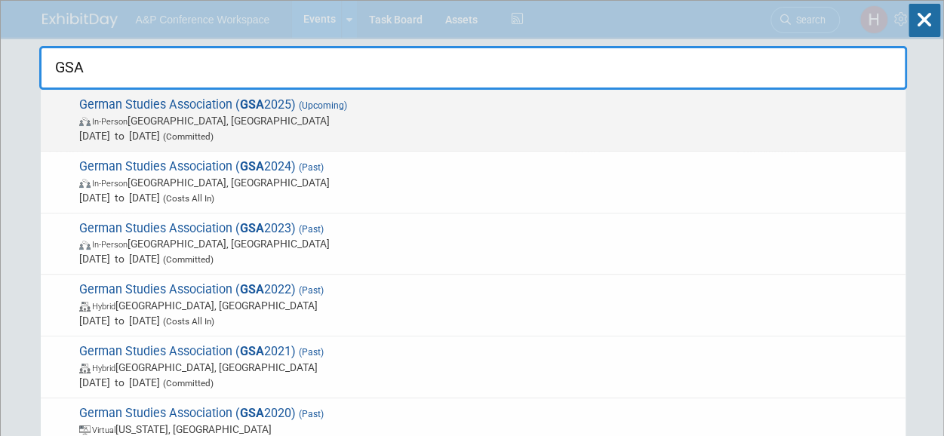
type input "GSA"
click at [488, 109] on span "German Studies Association ( GSA 2025) (Upcoming) In-Person Arlington, VA Sep 2…" at bounding box center [486, 120] width 823 height 46
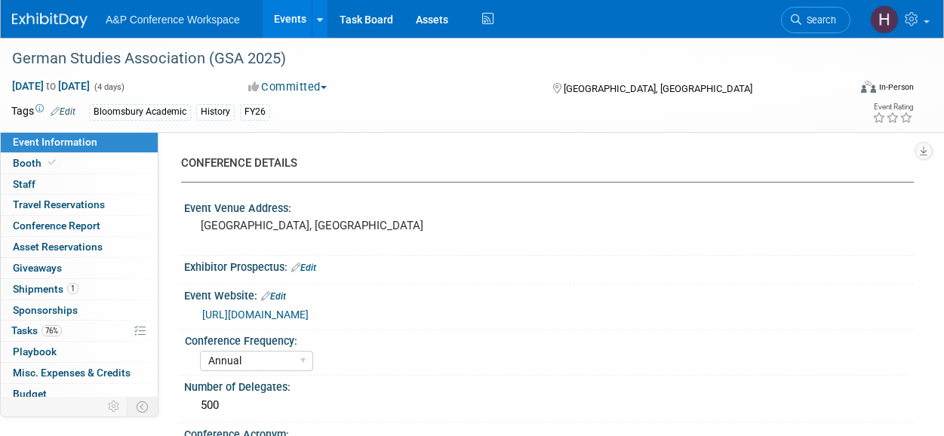
select select "Annual"
select select "Level 2"
select select "In-Person Booth"
select select "History"
select select "Bloomsbury Academic"
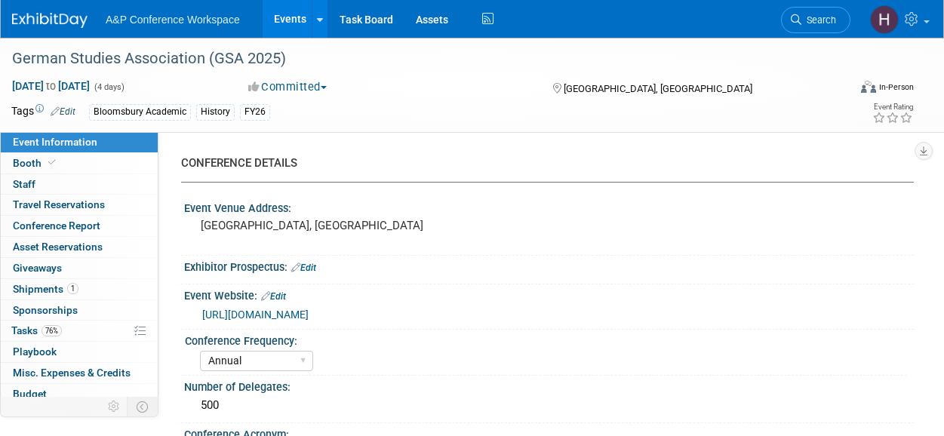
select select "Amanda Oney"
select select "[PERSON_NAME]"
select select "Brand/Subject Presence​"
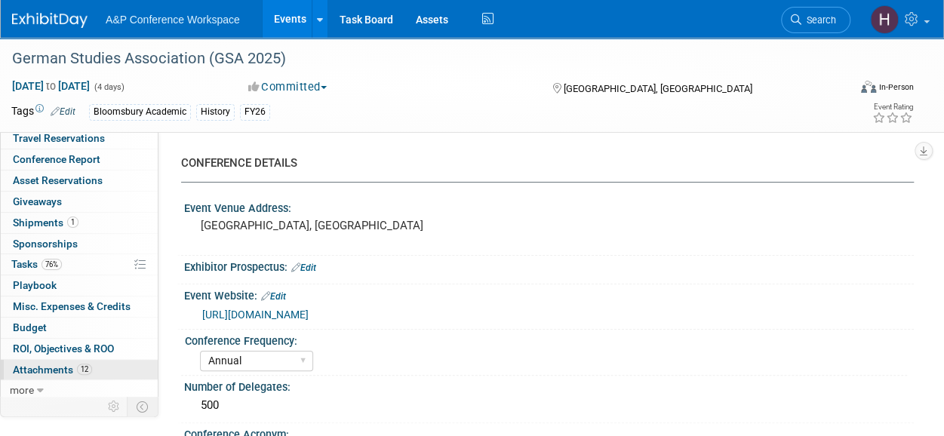
scroll to position [65, 0]
click at [57, 365] on span "Attachments 12" at bounding box center [52, 371] width 79 height 12
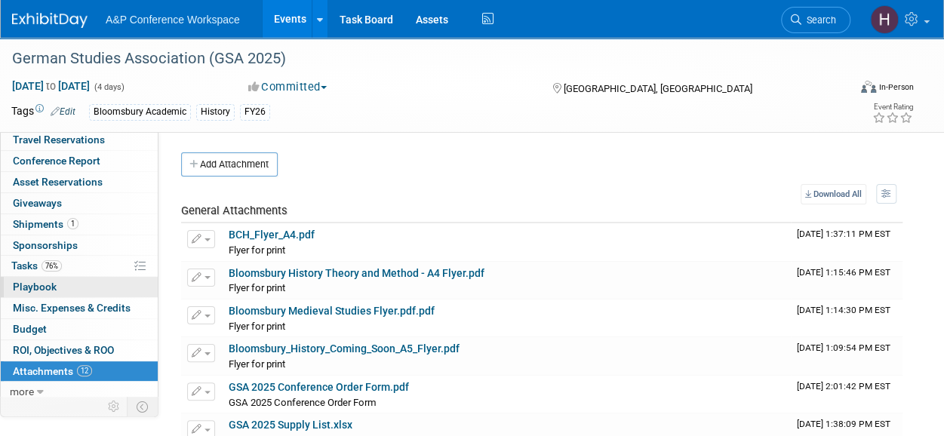
scroll to position [66, 0]
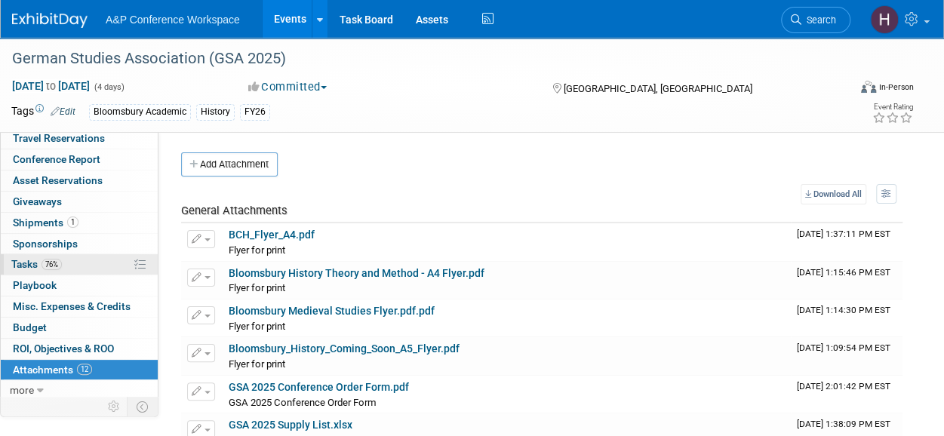
click at [80, 259] on link "76% Tasks 76%" at bounding box center [79, 264] width 157 height 20
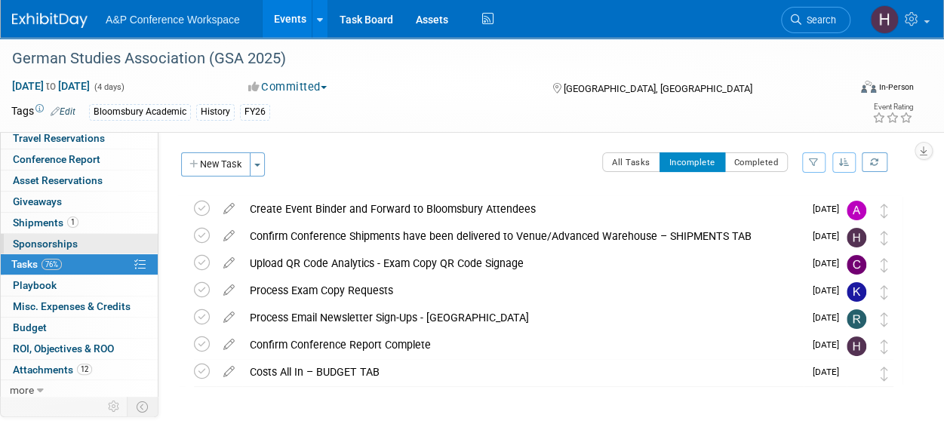
scroll to position [0, 0]
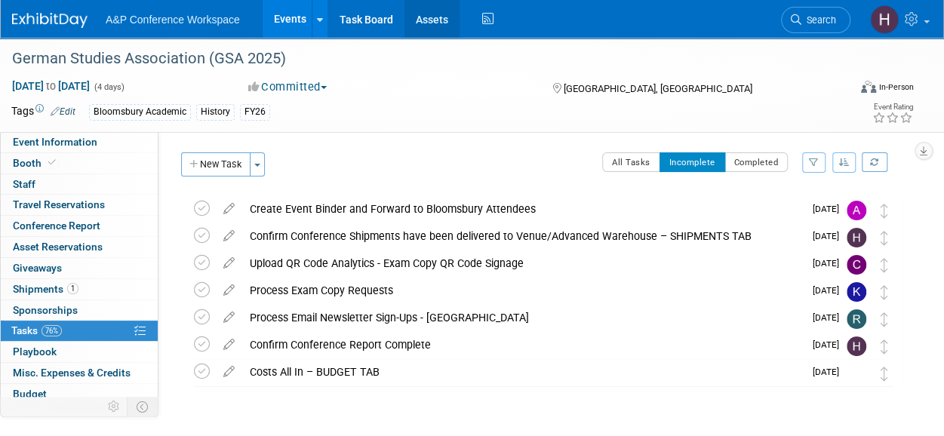
click at [438, 22] on link "Assets" at bounding box center [431, 19] width 55 height 38
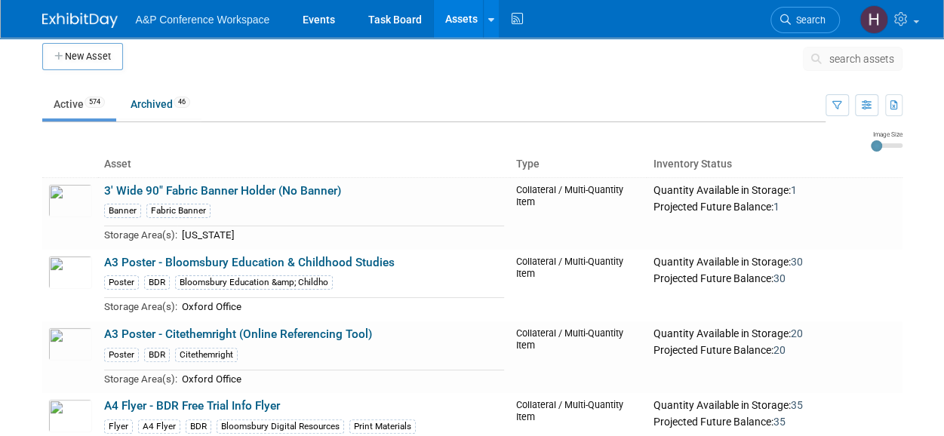
click at [827, 57] on button "search assets" at bounding box center [852, 59] width 100 height 24
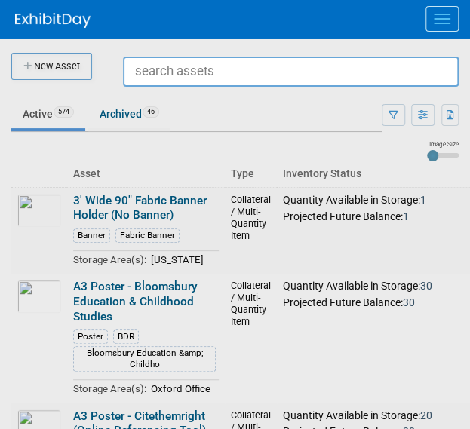
click at [167, 74] on input "text" at bounding box center [291, 72] width 336 height 30
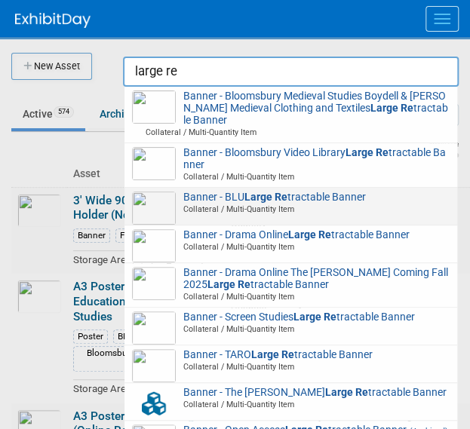
click at [225, 204] on span "Collateral / Multi-Quantity Item" at bounding box center [293, 209] width 313 height 11
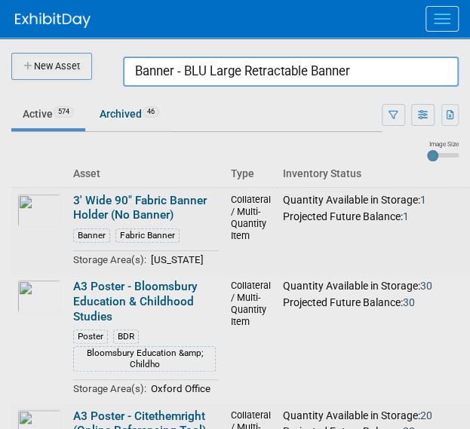
drag, startPoint x: 377, startPoint y: 72, endPoint x: 55, endPoint y: 23, distance: 325.6
click at [55, 23] on body "A&P Conference Workspace Events Task Board Assets New Asset Search Assets Bulk …" at bounding box center [235, 214] width 470 height 429
type input "n"
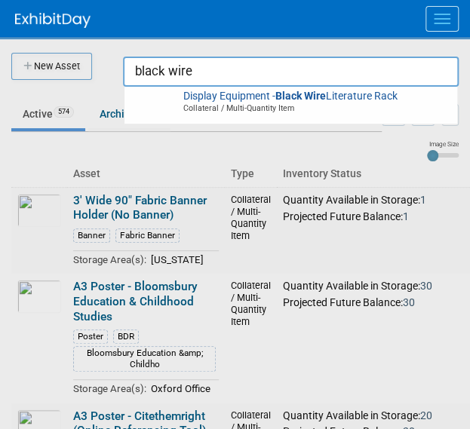
click at [235, 52] on div at bounding box center [235, 214] width 0 height 429
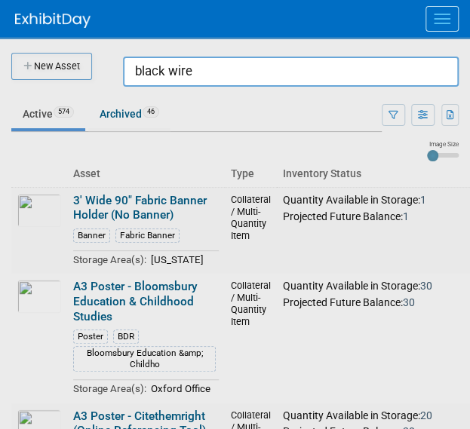
click at [203, 69] on input "black wire" at bounding box center [291, 72] width 336 height 30
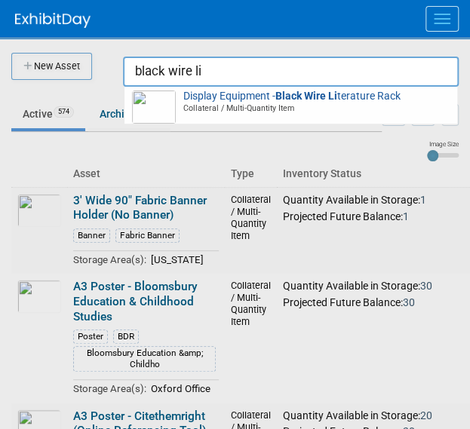
drag, startPoint x: 204, startPoint y: 104, endPoint x: 289, endPoint y: 99, distance: 84.6
click at [289, 99] on strong "Black Wire Li" at bounding box center [306, 96] width 62 height 12
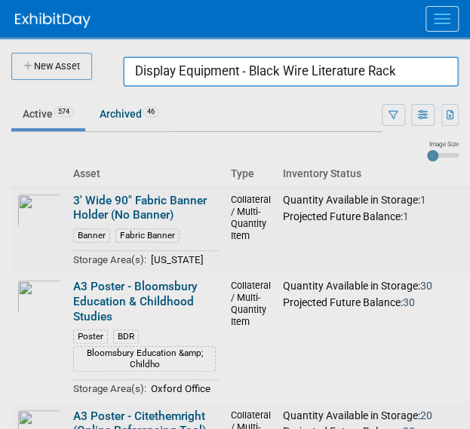
drag, startPoint x: 407, startPoint y: 84, endPoint x: 103, endPoint y: 29, distance: 308.8
click at [103, 29] on body "A&P Conference Workspace Events Task Board Assets New Asset Search Assets Bulk …" at bounding box center [235, 214] width 470 height 429
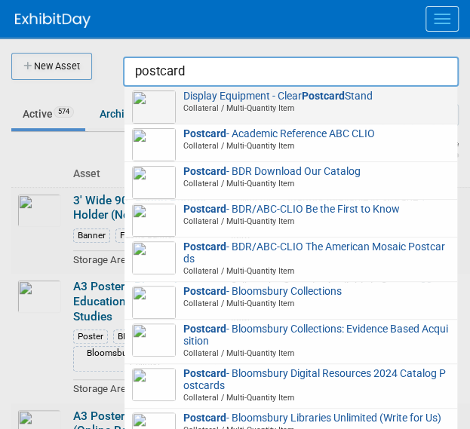
click at [197, 109] on span "Collateral / Multi-Quantity Item" at bounding box center [293, 108] width 313 height 11
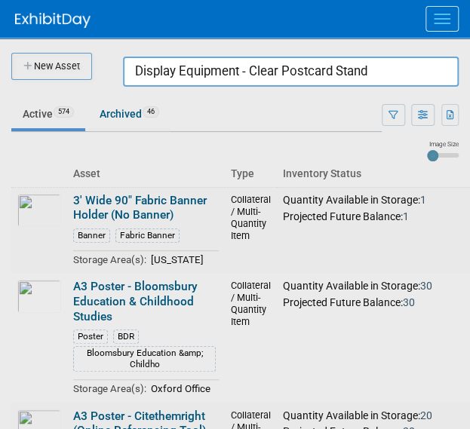
drag, startPoint x: 379, startPoint y: 82, endPoint x: 54, endPoint y: 40, distance: 327.8
click at [54, 40] on body "A&P Conference Workspace Events Task Board Assets New Asset Search Assets Bulk …" at bounding box center [235, 214] width 470 height 429
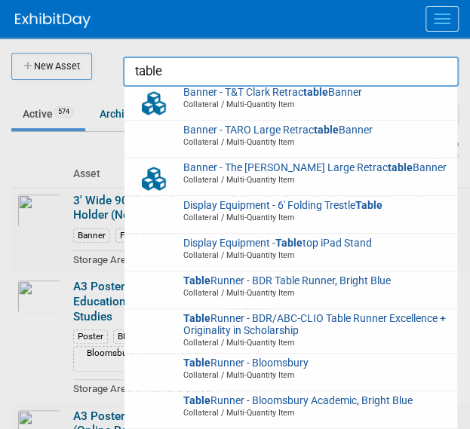
scroll to position [676, 0]
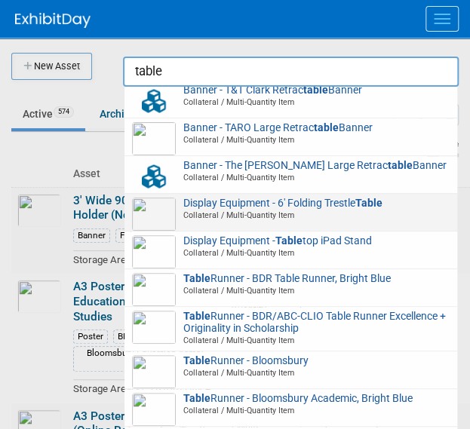
click at [222, 209] on span "Display Equipment - 6' Folding Trestle Table Collateral / Multi-Quantity Item" at bounding box center [291, 210] width 318 height 24
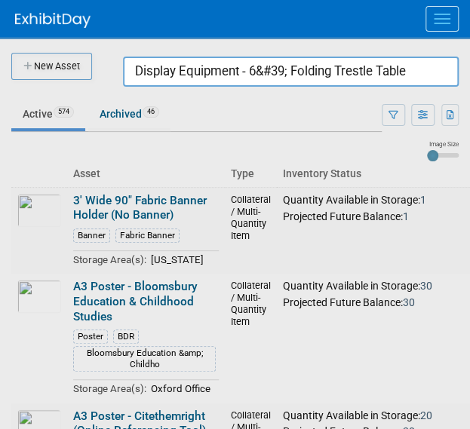
drag, startPoint x: 400, startPoint y: 66, endPoint x: 103, endPoint y: 83, distance: 296.9
click at [103, 83] on body "A&P Conference Workspace Events Task Board Assets New Asset Search Assets Bulk …" at bounding box center [235, 214] width 470 height 429
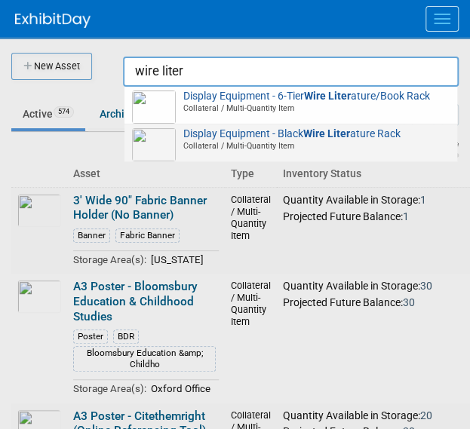
click at [220, 144] on span "Collateral / Multi-Quantity Item" at bounding box center [293, 145] width 313 height 11
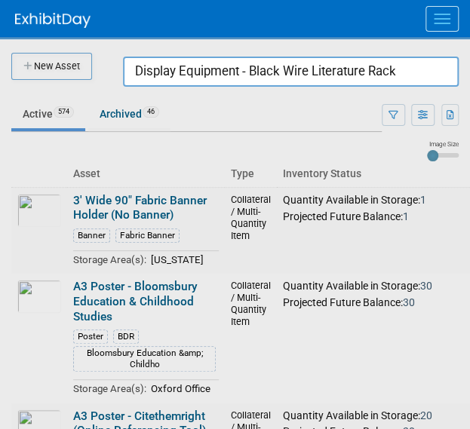
drag, startPoint x: 415, startPoint y: 72, endPoint x: 80, endPoint y: 54, distance: 335.4
click at [80, 54] on body "A&P Conference Workspace Events Task Board Assets New Asset Search Assets Bulk …" at bounding box center [235, 214] width 470 height 429
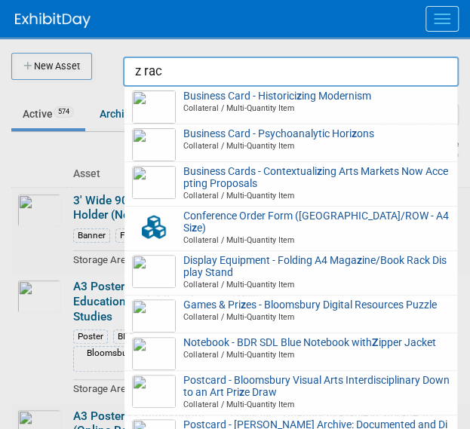
type input "z rack"
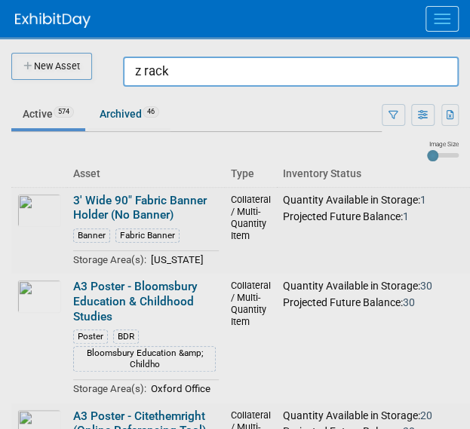
drag, startPoint x: 207, startPoint y: 75, endPoint x: 113, endPoint y: 72, distance: 93.6
click at [113, 72] on body "A&P Conference Workspace Events Task Board Assets New Asset Search Assets Bulk …" at bounding box center [235, 214] width 470 height 429
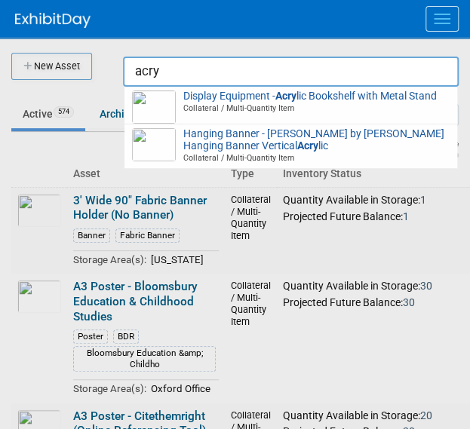
type input "acryl"
drag, startPoint x: 183, startPoint y: 76, endPoint x: 115, endPoint y: 48, distance: 73.0
click at [115, 48] on body "A&P Conference Workspace Events Task Board Assets New Asset Search Assets Bulk …" at bounding box center [235, 214] width 470 height 429
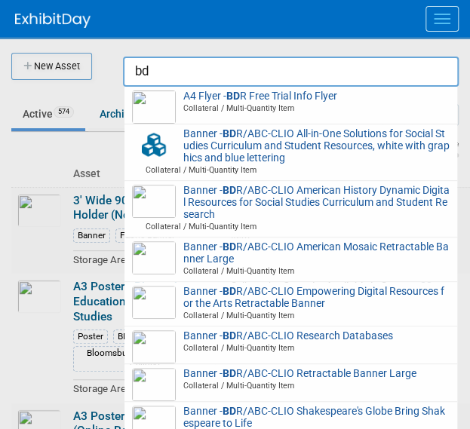
type input "b"
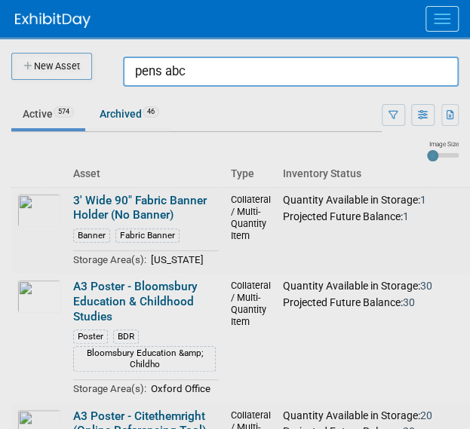
drag, startPoint x: 192, startPoint y: 72, endPoint x: 78, endPoint y: 69, distance: 113.9
click at [78, 69] on body "A&P Conference Workspace Events Task Board Assets New Asset Search Assets Bulk …" at bounding box center [235, 214] width 470 height 429
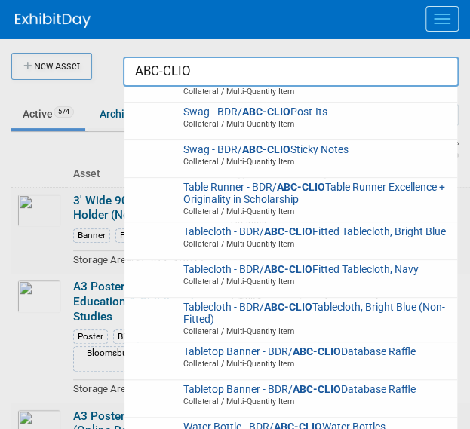
scroll to position [1327, 0]
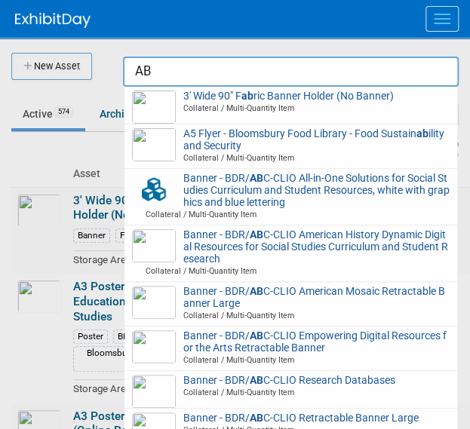
type input "A"
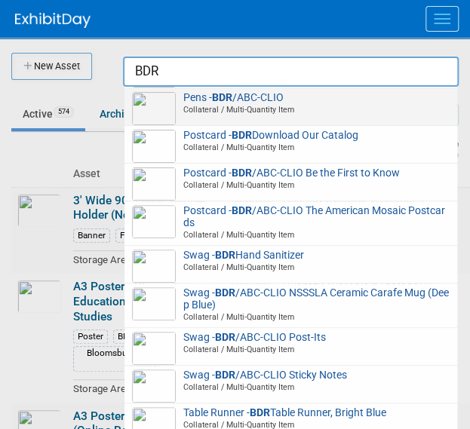
scroll to position [1204, 0]
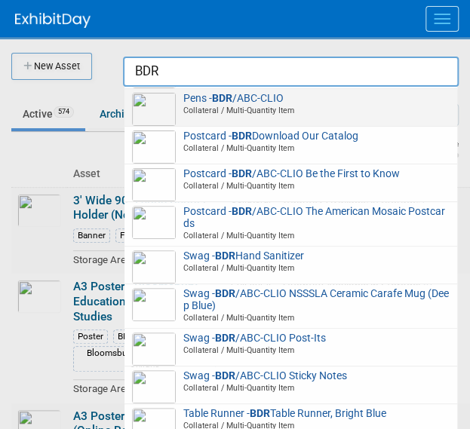
click at [218, 121] on div "Pens - BDR /ABC-CLIO Collateral / Multi-Quantity Item" at bounding box center [290, 108] width 333 height 38
type input "Pens - BDR/ABC-CLIO"
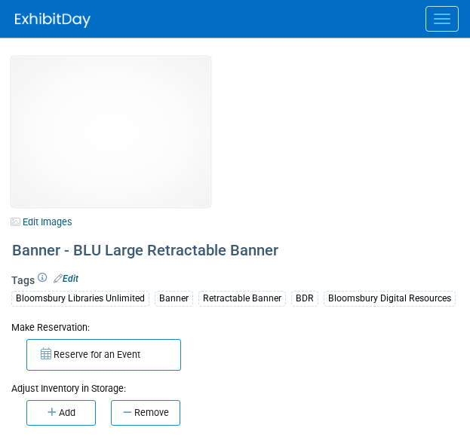
select select "[US_STATE]"
select select "BDR - Schools"
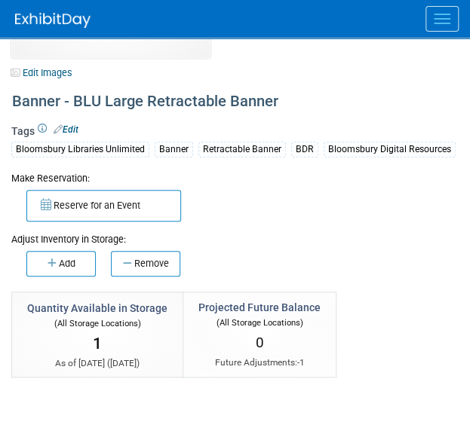
scroll to position [152, 0]
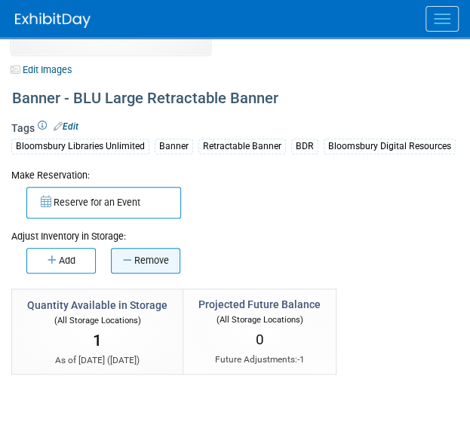
click at [135, 260] on button "Remove" at bounding box center [145, 261] width 69 height 26
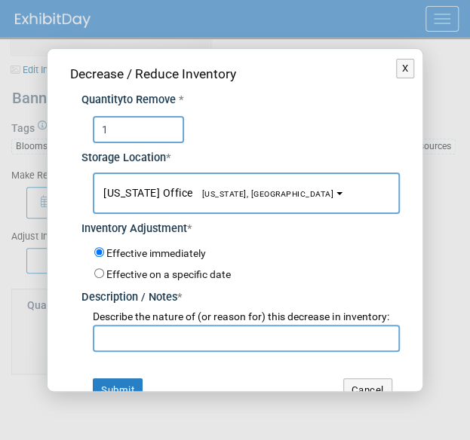
type input "1"
click at [140, 349] on input "text" at bounding box center [246, 338] width 306 height 27
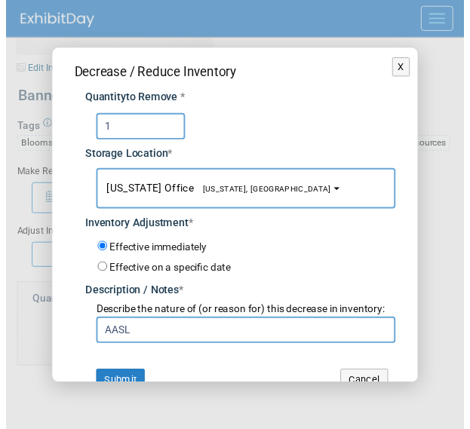
scroll to position [39, 0]
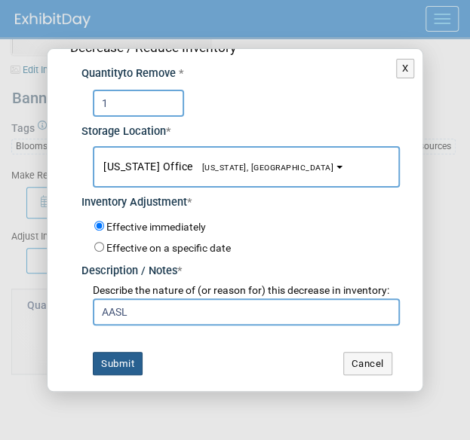
type input "AASL"
click at [121, 354] on button "Submit" at bounding box center [118, 364] width 50 height 24
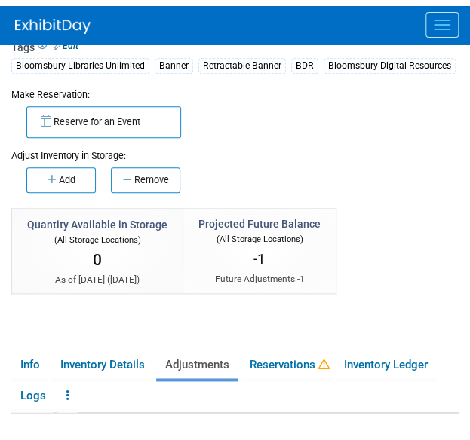
scroll to position [237, 0]
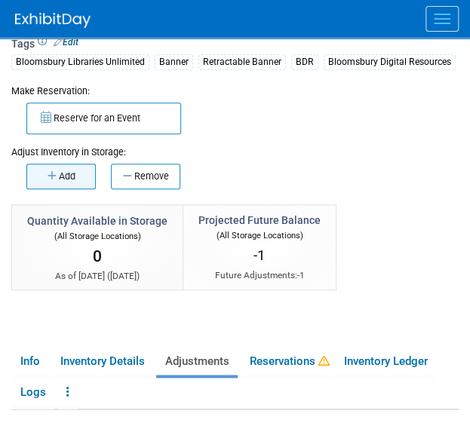
click at [84, 170] on button "Add" at bounding box center [60, 177] width 69 height 26
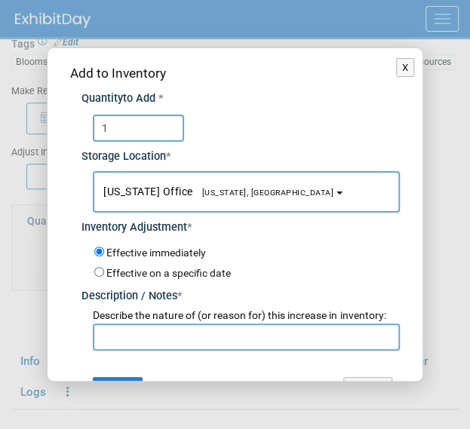
type input "1"
drag, startPoint x: 198, startPoint y: 339, endPoint x: 152, endPoint y: 333, distance: 46.4
type input "R"
type input "error"
click at [105, 366] on div "Add to Inventory Quantity to Add * 1 Storage Location * New York Office<span st…" at bounding box center [235, 232] width 374 height 369
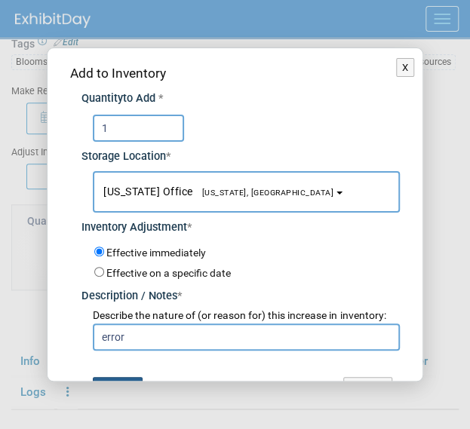
click at [109, 378] on button "Submit" at bounding box center [118, 389] width 50 height 24
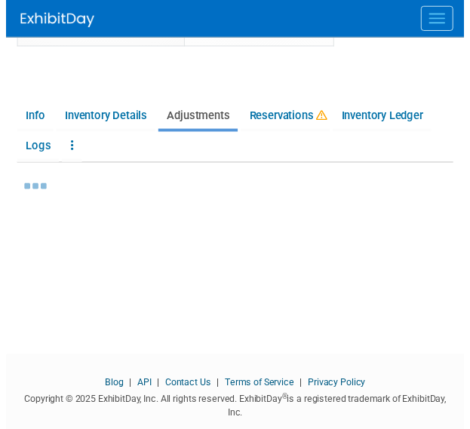
scroll to position [480, 0]
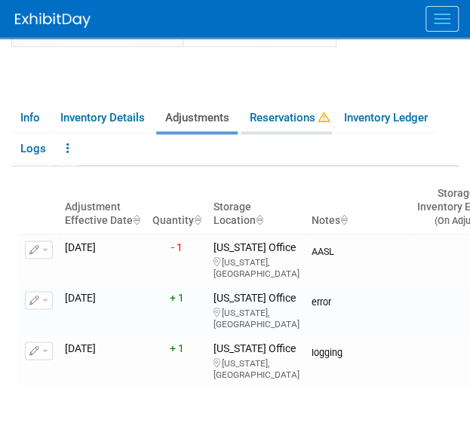
drag, startPoint x: 308, startPoint y: 129, endPoint x: 293, endPoint y: 120, distance: 17.6
click at [293, 120] on link "Reservations" at bounding box center [286, 118] width 91 height 26
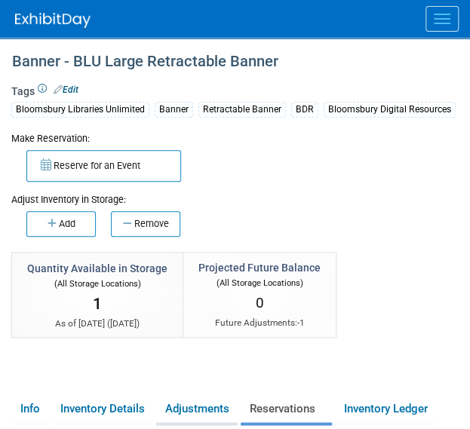
scroll to position [146, 0]
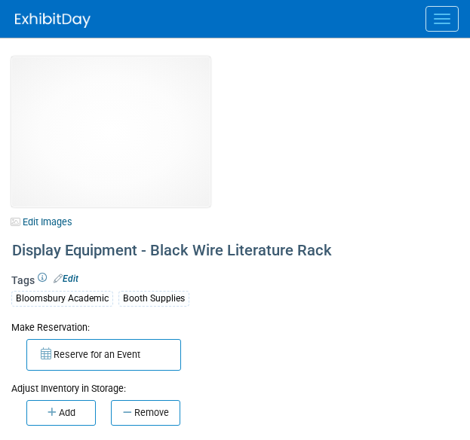
select select "[US_STATE]"
select select "A&P"
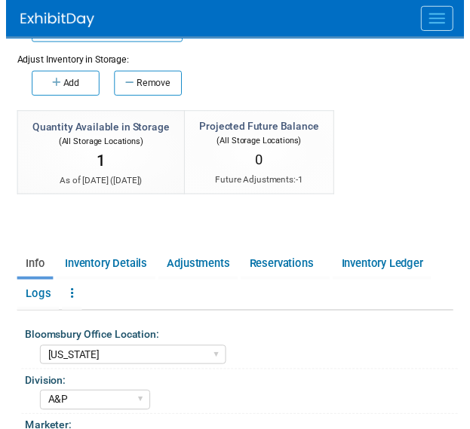
scroll to position [327, 0]
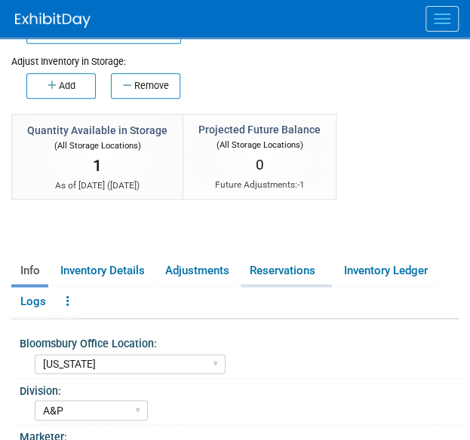
click at [305, 271] on link "Reservations" at bounding box center [286, 271] width 91 height 26
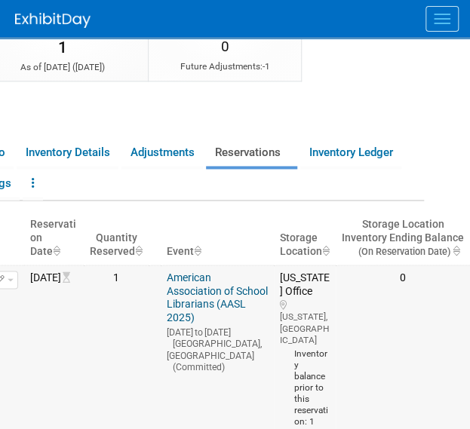
scroll to position [446, 0]
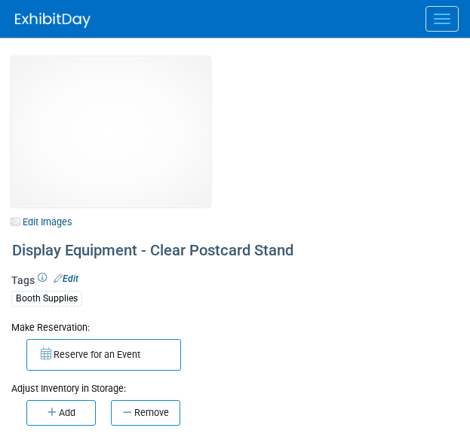
select select "[US_STATE]"
select select "BDR - Libraries"
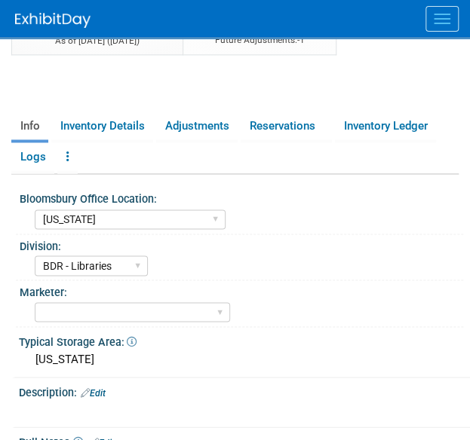
scroll to position [437, 0]
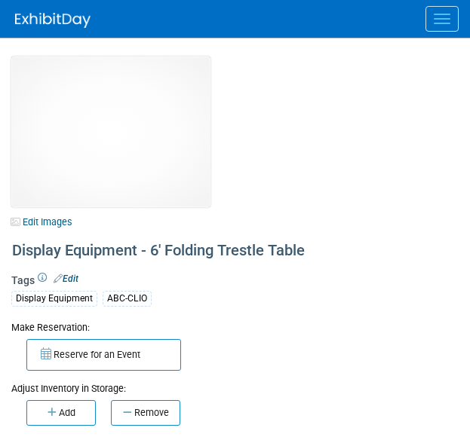
select select "[US_STATE]"
select select "BDR - Libraries"
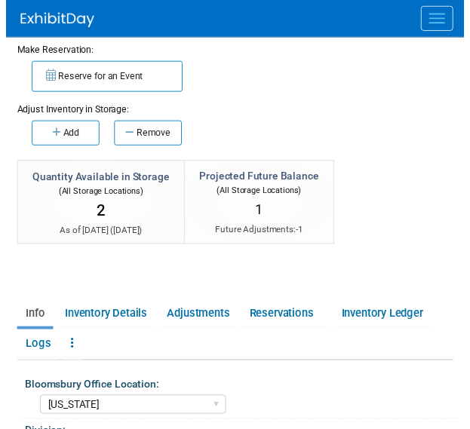
scroll to position [276, 0]
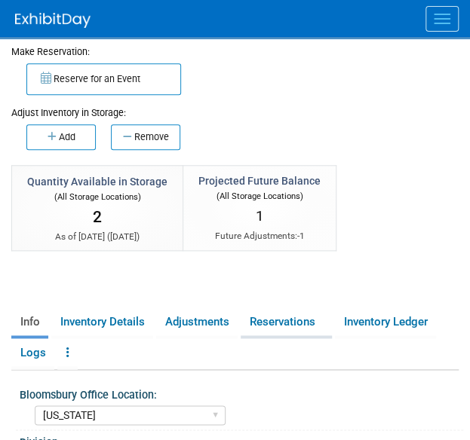
click at [257, 328] on link "Reservations" at bounding box center [286, 322] width 91 height 26
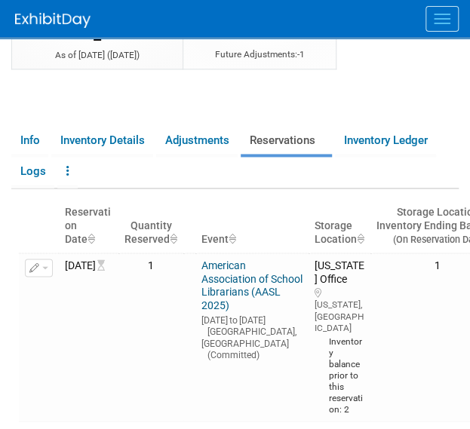
scroll to position [457, 0]
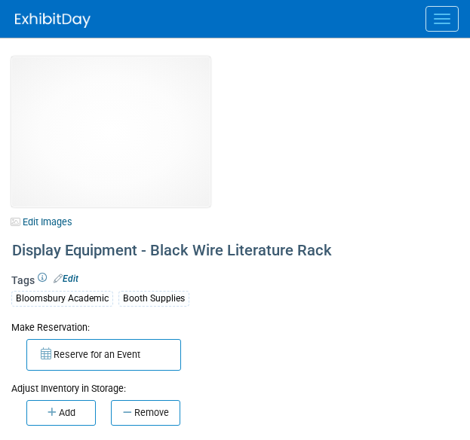
select select "[US_STATE]"
select select "A&P"
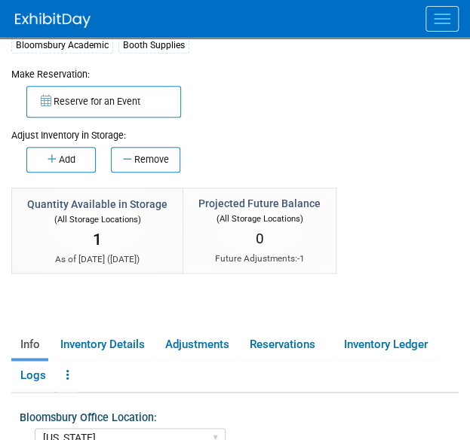
scroll to position [254, 0]
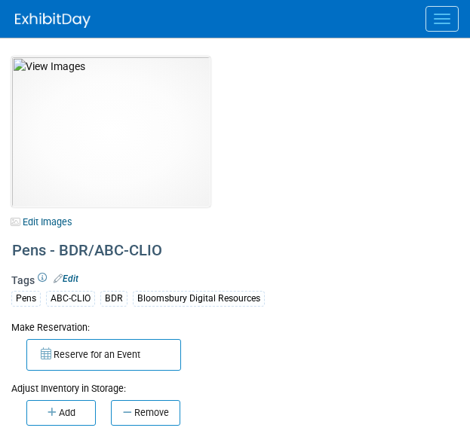
select select "[GEOGRAPHIC_DATA], [US_STATE]"
select select "BDR - Schools"
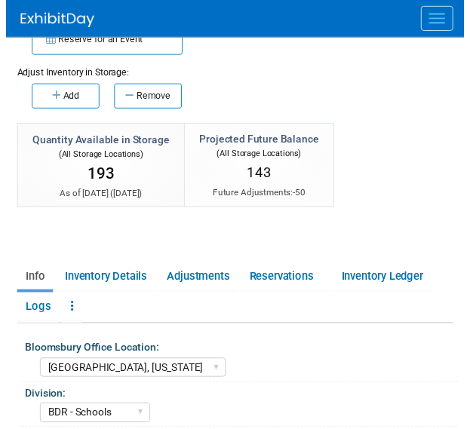
scroll to position [314, 0]
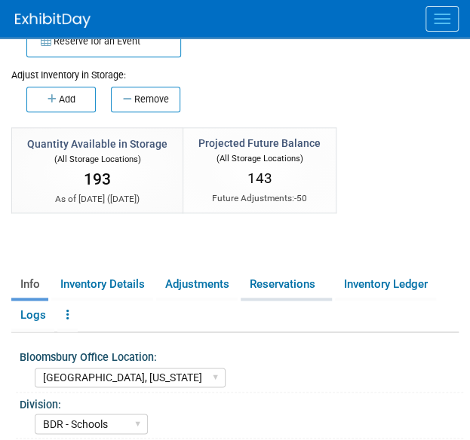
click at [303, 290] on link "Reservations" at bounding box center [286, 285] width 91 height 26
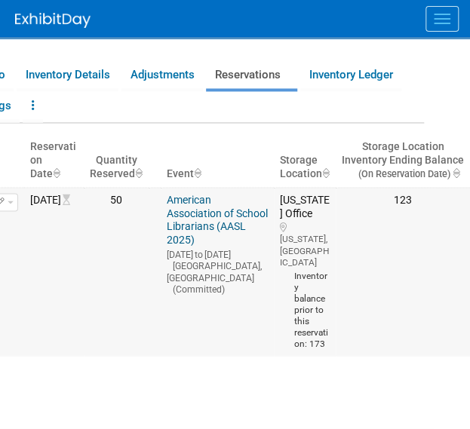
scroll to position [523, 0]
